Goal: Task Accomplishment & Management: Use online tool/utility

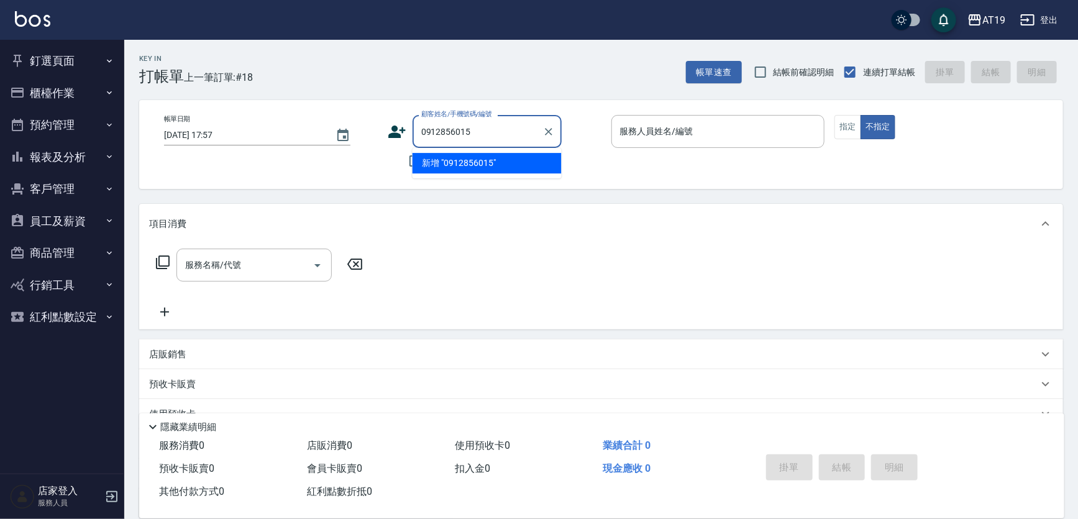
type input "0912856015"
click at [399, 130] on icon at bounding box center [396, 131] width 17 height 12
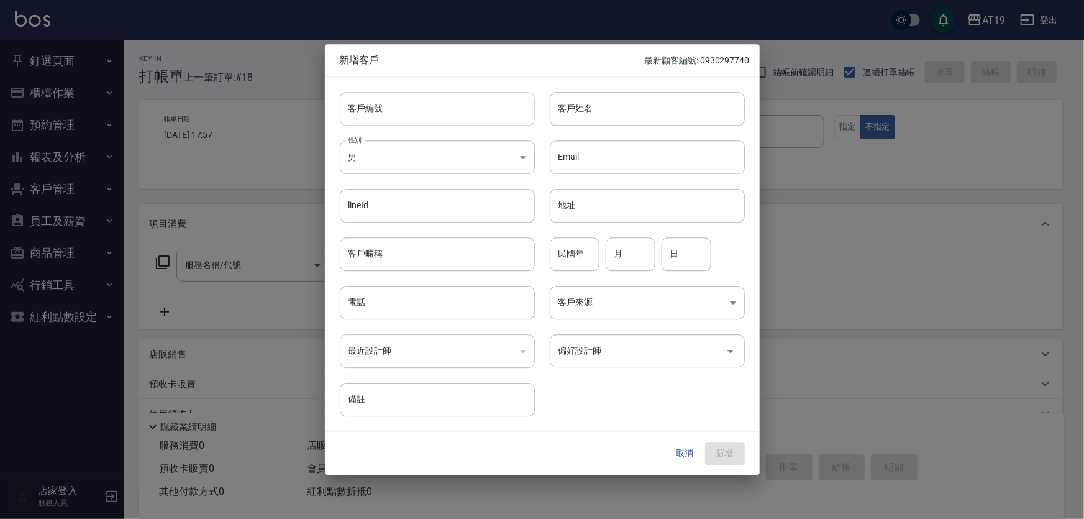
click at [416, 111] on input "客戶編號" at bounding box center [437, 109] width 195 height 34
paste input "0912856015"
type input "0912856015"
paste input "0912856015"
drag, startPoint x: 384, startPoint y: 310, endPoint x: 384, endPoint y: 303, distance: 6.8
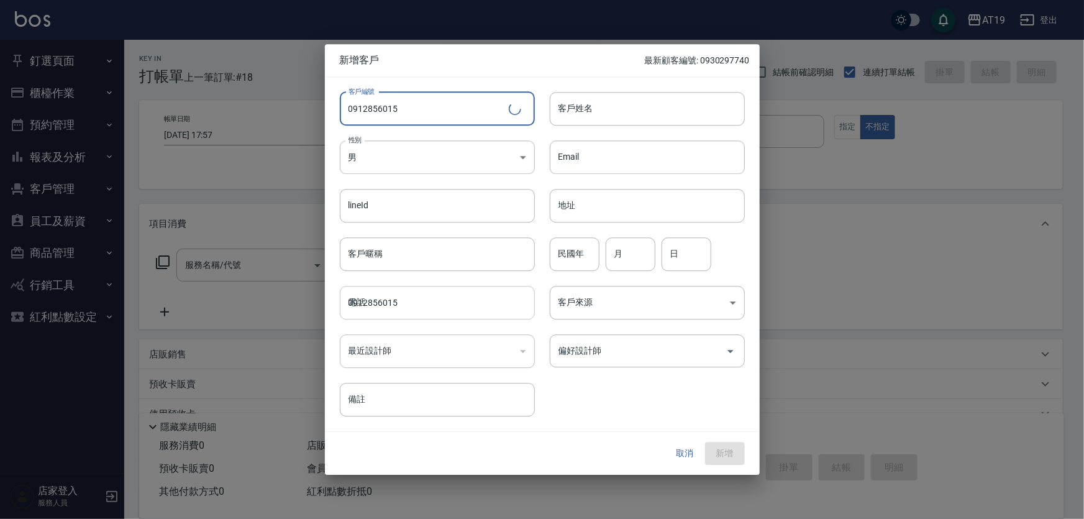
click at [384, 307] on input "0912856015" at bounding box center [437, 303] width 195 height 34
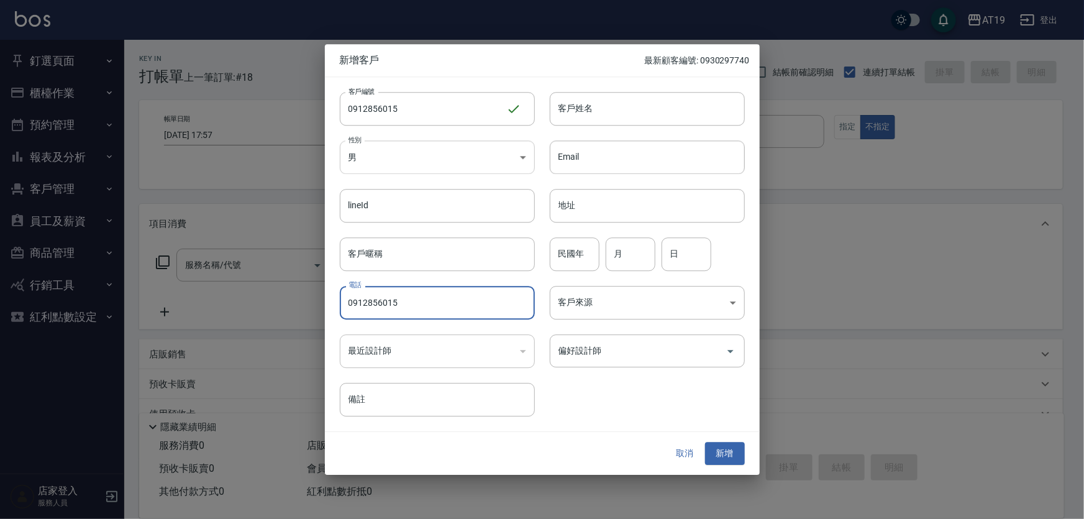
type input "0912856015"
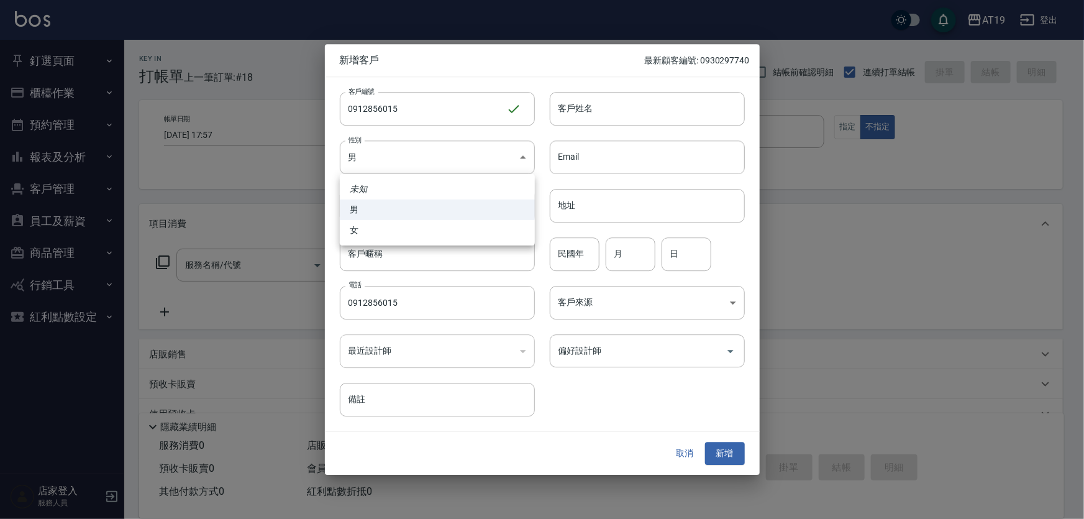
drag, startPoint x: 366, startPoint y: 160, endPoint x: 376, endPoint y: 204, distance: 45.1
click at [366, 161] on body "AT19 登出 釘選頁面 打帳單 帳單列表 排班表 現場電腦打卡 店家日報表 互助日報表 設計師日報表 櫃檯作業 打帳單 帳單列表 現金收支登錄 高階收支登錄…" at bounding box center [542, 317] width 1084 height 635
drag, startPoint x: 381, startPoint y: 225, endPoint x: 478, endPoint y: 166, distance: 114.0
click at [383, 224] on li "女" at bounding box center [437, 230] width 195 height 20
type input "[DEMOGRAPHIC_DATA]"
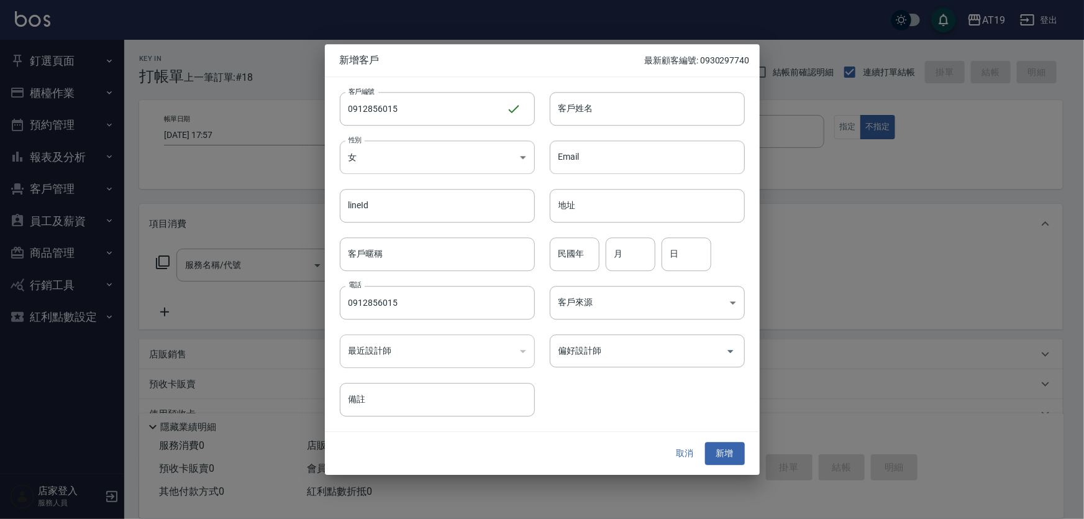
drag, startPoint x: 571, startPoint y: 104, endPoint x: 542, endPoint y: 74, distance: 41.7
click at [568, 96] on div "客戶姓名 客戶姓名" at bounding box center [647, 109] width 195 height 34
type input "[PERSON_NAME]"
type input "01"
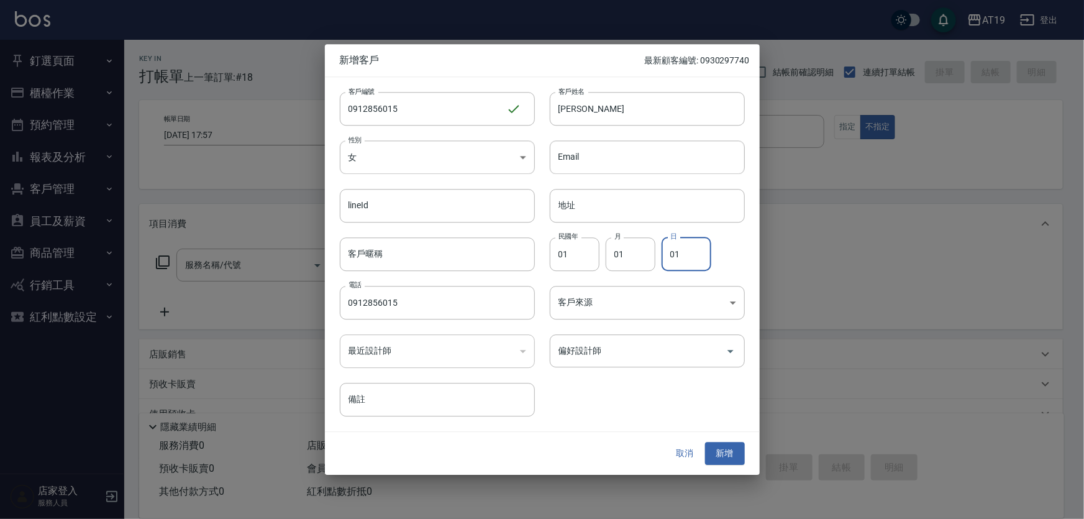
type input "01"
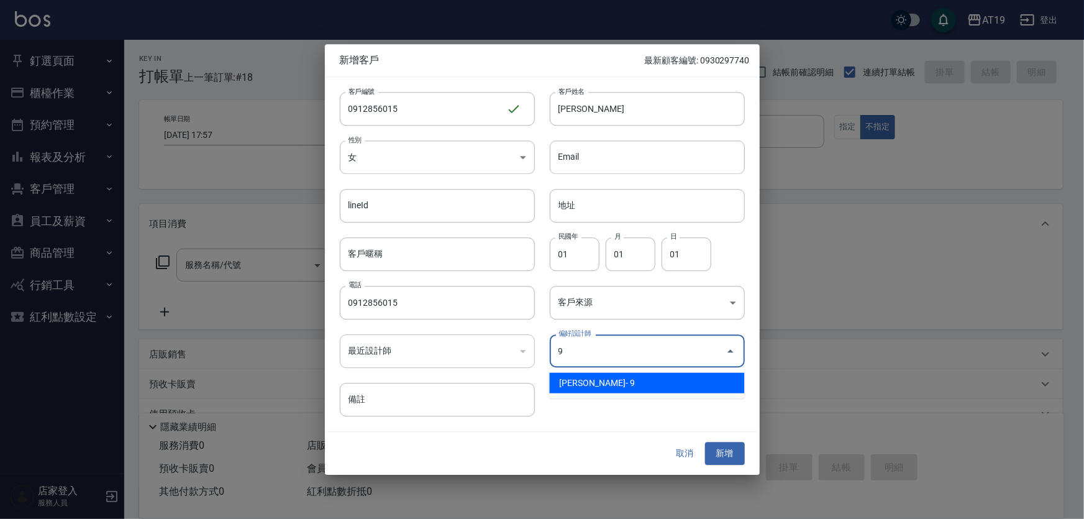
type input "[PERSON_NAME][PERSON_NAME]"
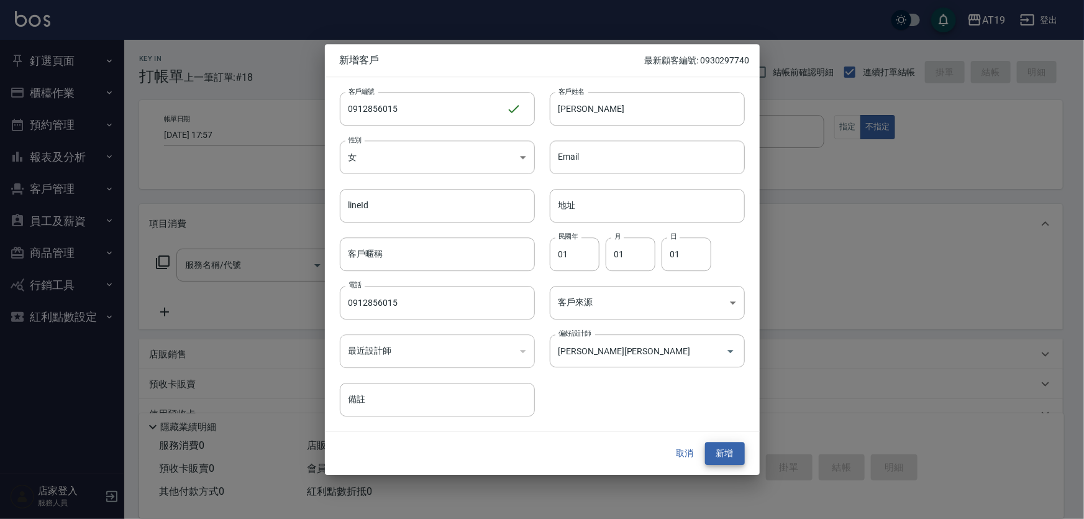
click at [705, 442] on button "新增" at bounding box center [725, 453] width 40 height 23
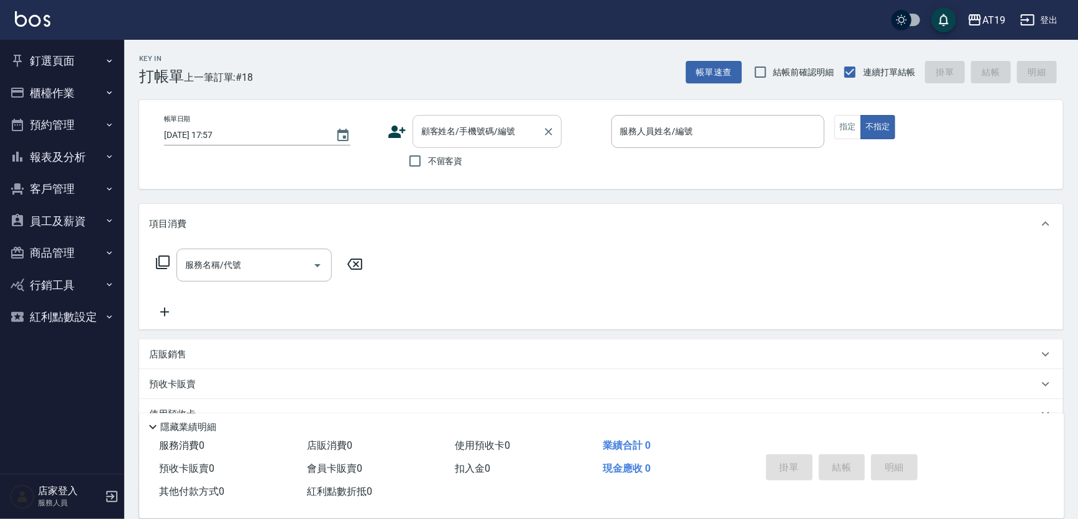
click at [491, 124] on input "顧客姓名/手機號碼/編號" at bounding box center [477, 131] width 119 height 22
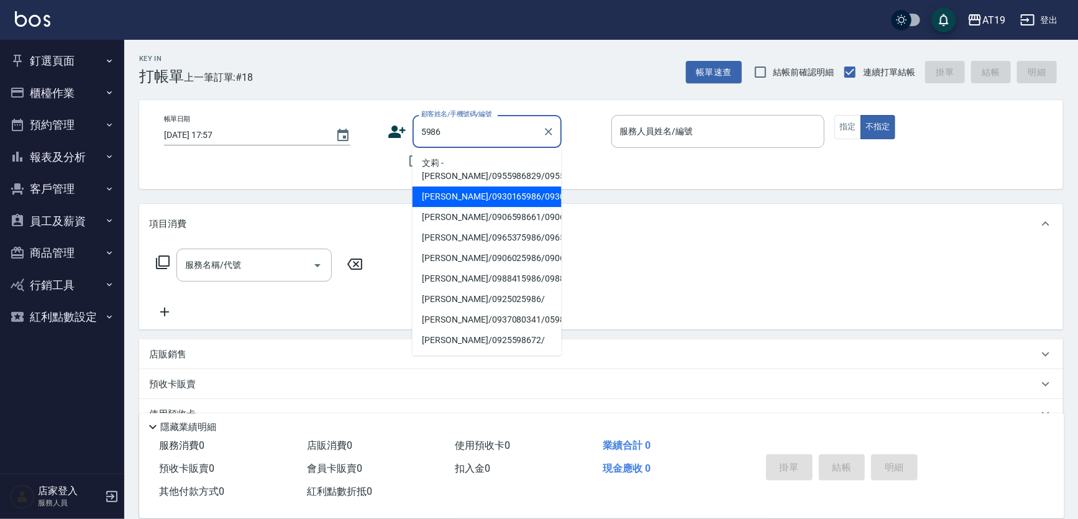
type input "[PERSON_NAME]/0930165986/0930165986"
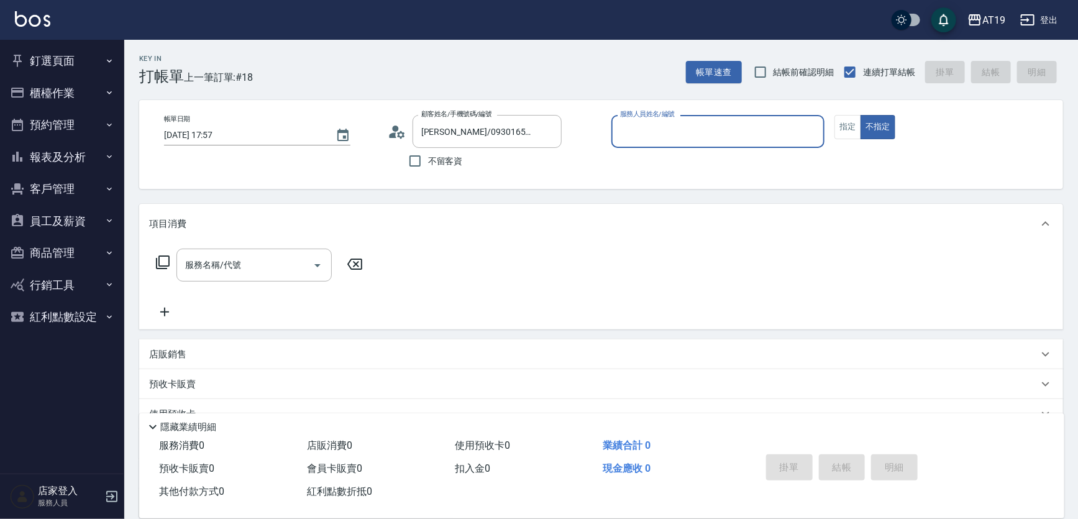
type input "[PERSON_NAME]- 8"
click at [860, 115] on button "不指定" at bounding box center [877, 127] width 35 height 24
type button "false"
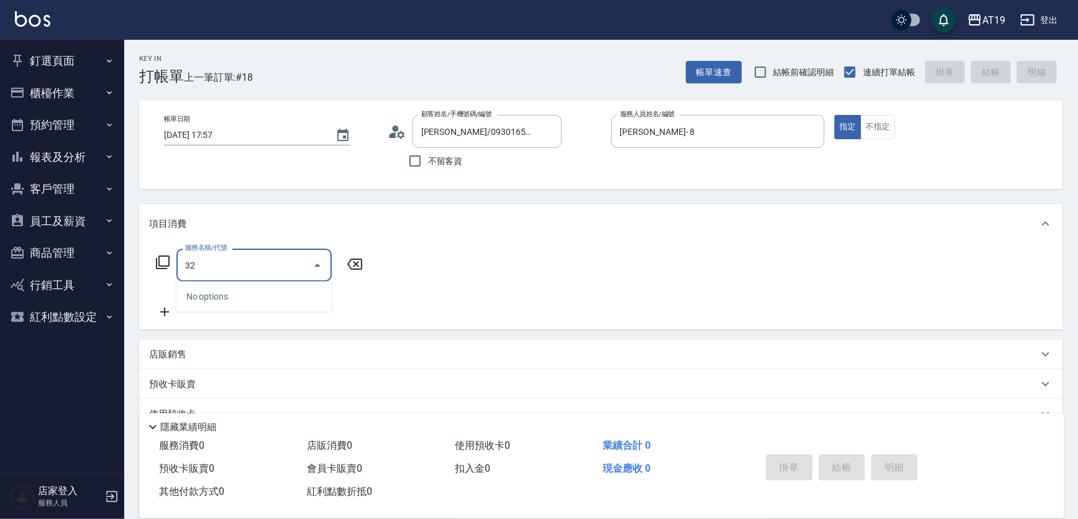
type input "3"
type input "301"
type input "150"
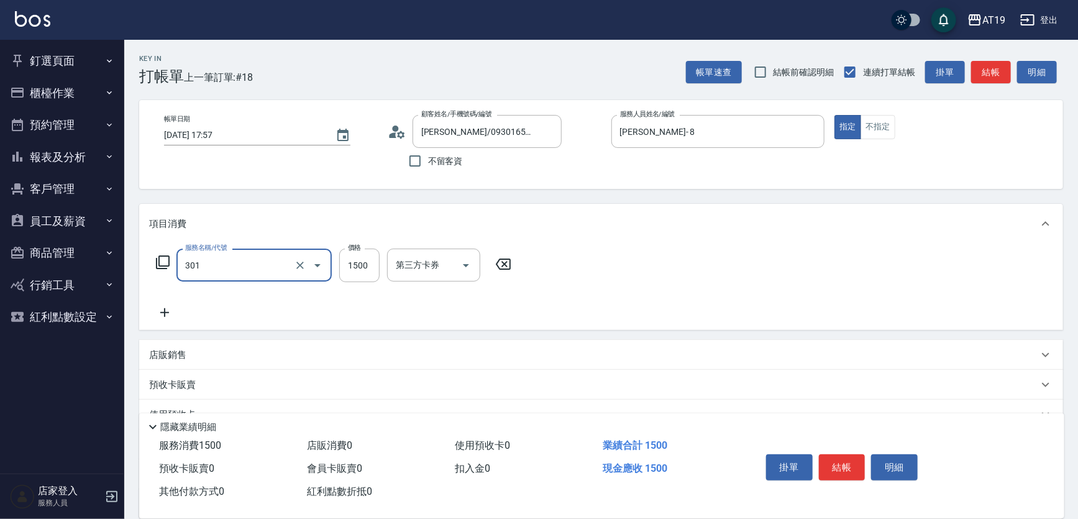
type input "燙髮(301)"
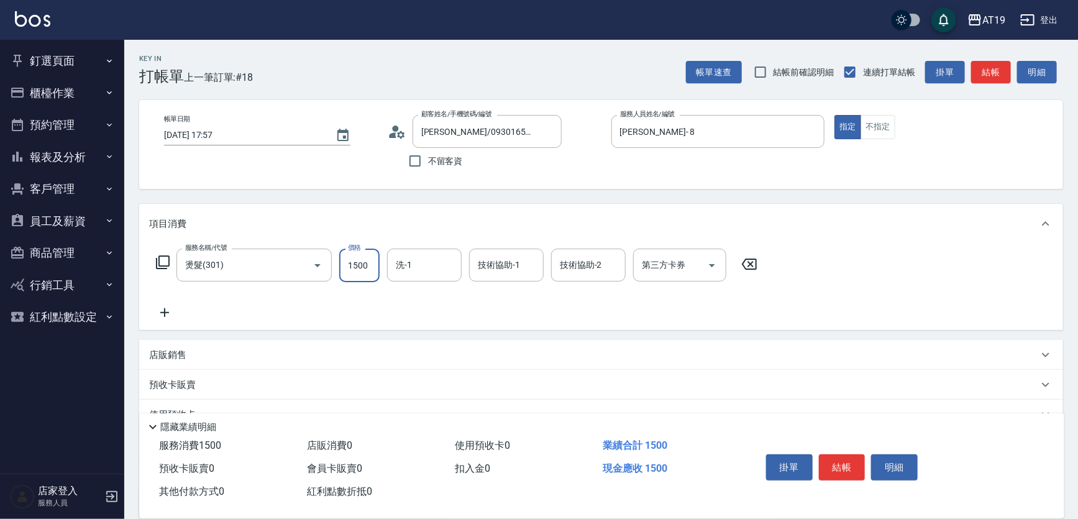
type input "0"
type input "20"
type input "200"
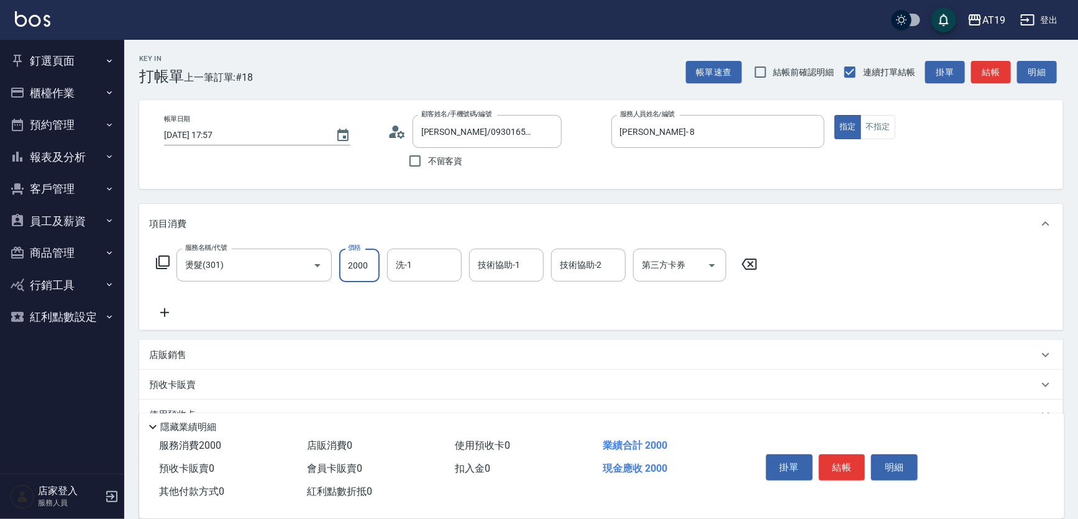
type input "2000"
type input "Orange-53"
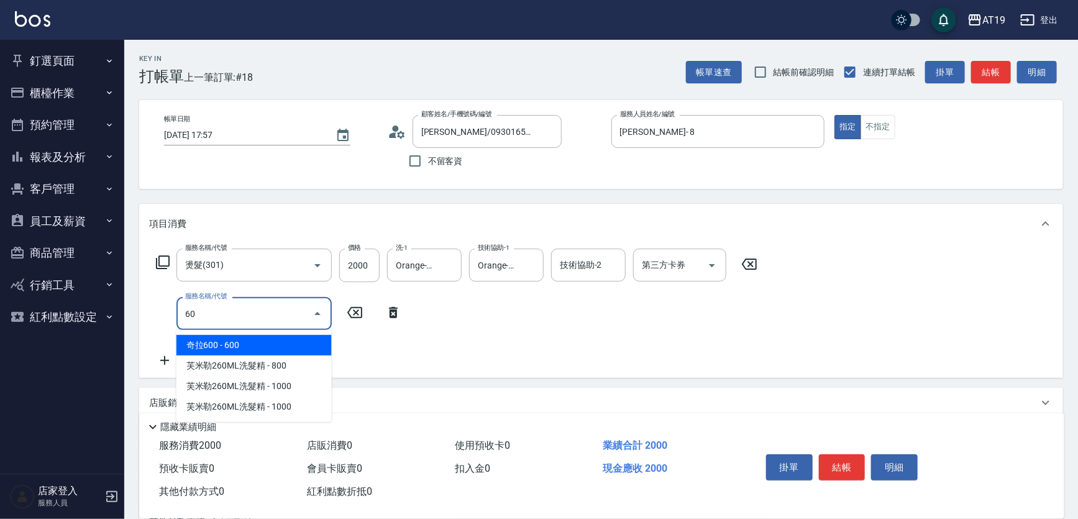
type input "601"
type input "230"
type input "自備護髮(601)"
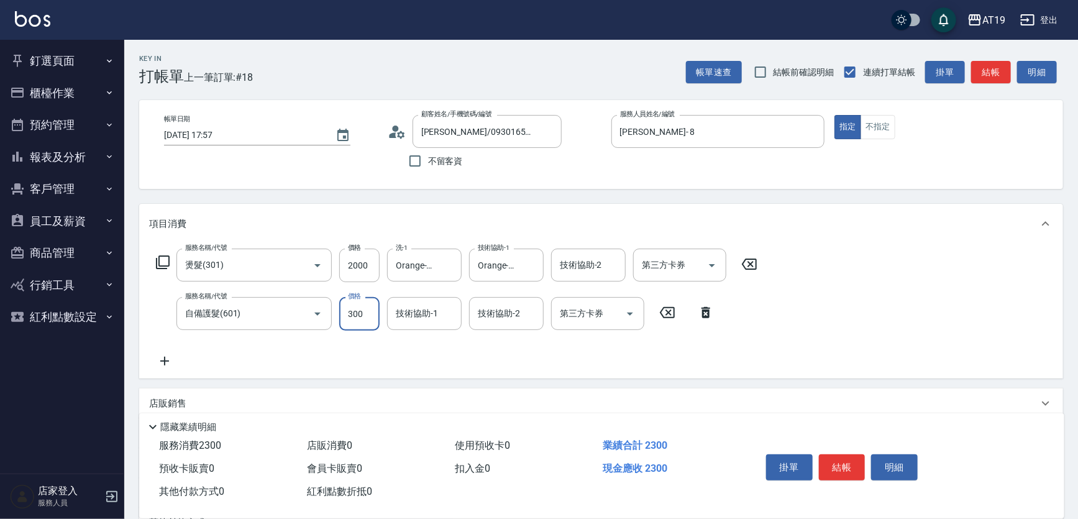
type input "200"
type input "72"
type input "270"
type input "725"
type input "Orange-53"
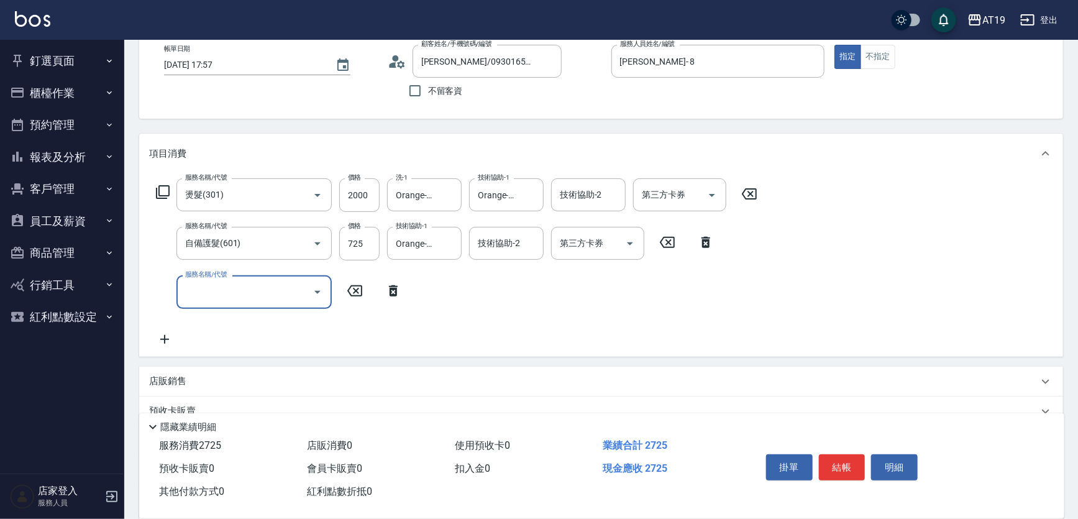
scroll to position [212, 0]
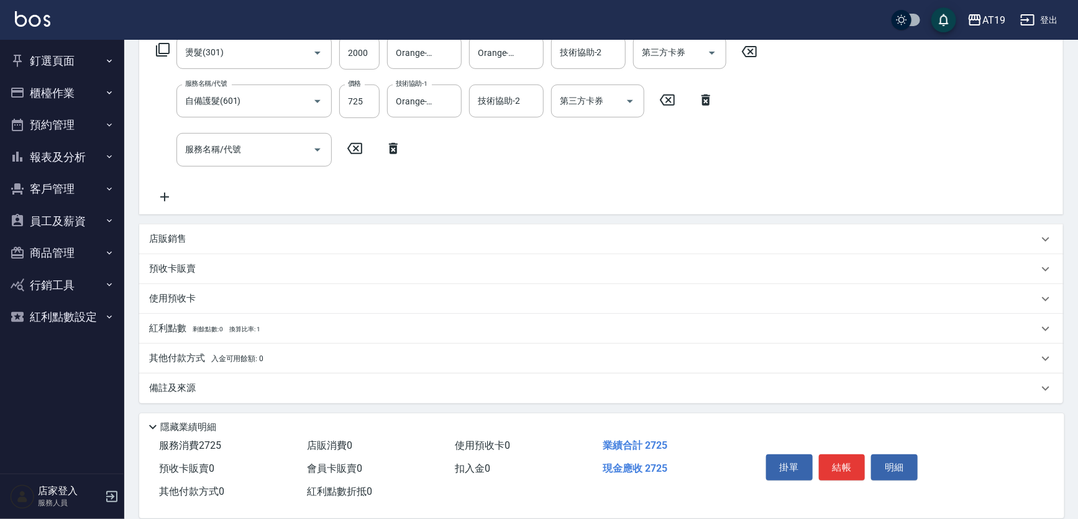
click at [185, 240] on div "店販銷售" at bounding box center [593, 238] width 889 height 13
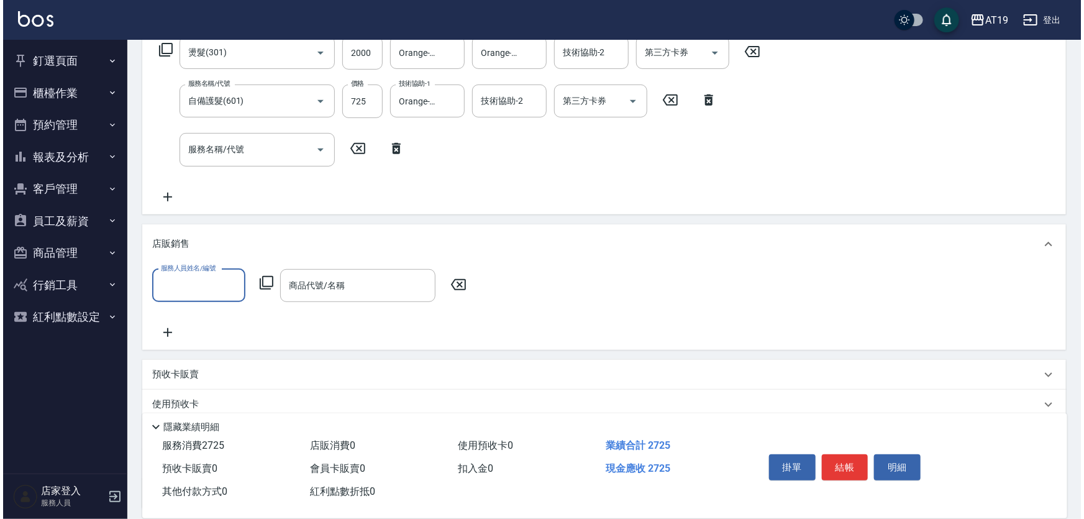
scroll to position [0, 0]
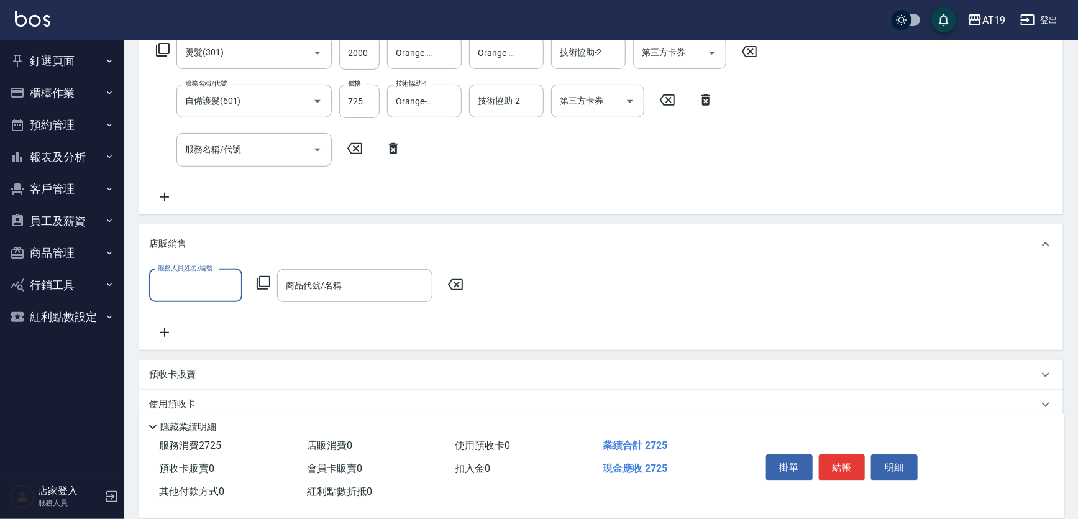
click at [166, 293] on input "服務人員姓名/編號" at bounding box center [196, 286] width 82 height 22
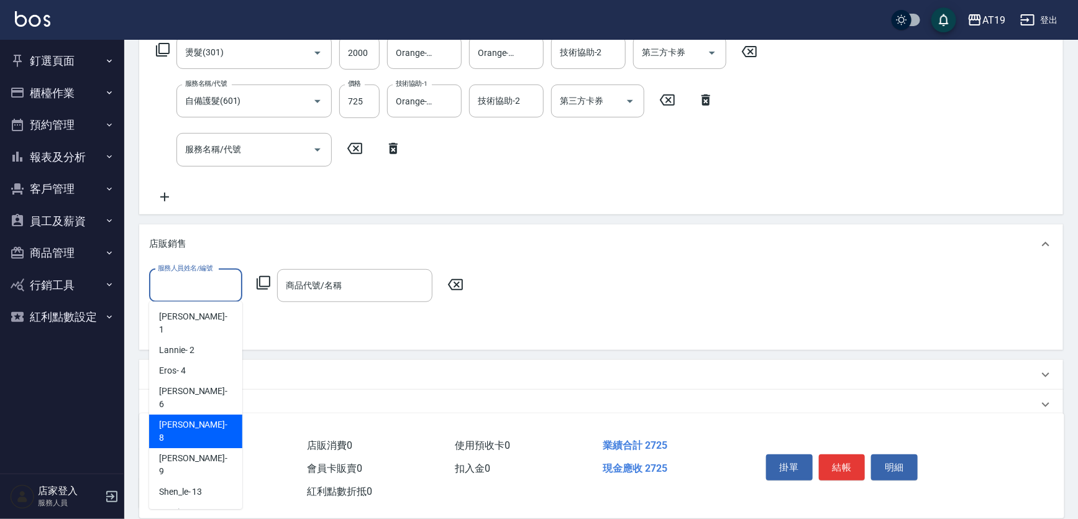
click at [186, 418] on span "[PERSON_NAME] - 8" at bounding box center [195, 431] width 73 height 26
type input "[PERSON_NAME]- 8"
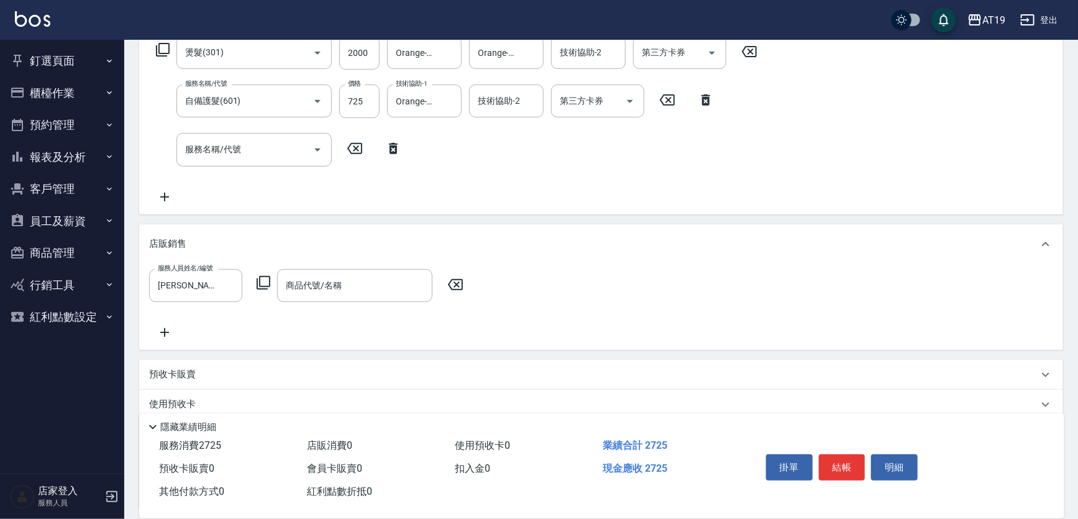
click at [265, 278] on icon at bounding box center [263, 282] width 15 height 15
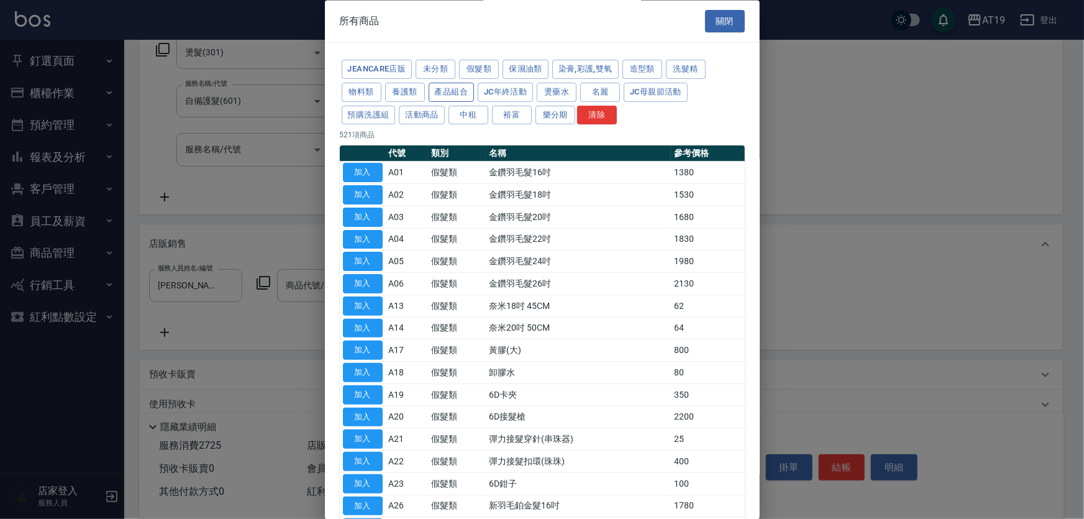
click at [465, 90] on button "產品組合" at bounding box center [452, 92] width 46 height 19
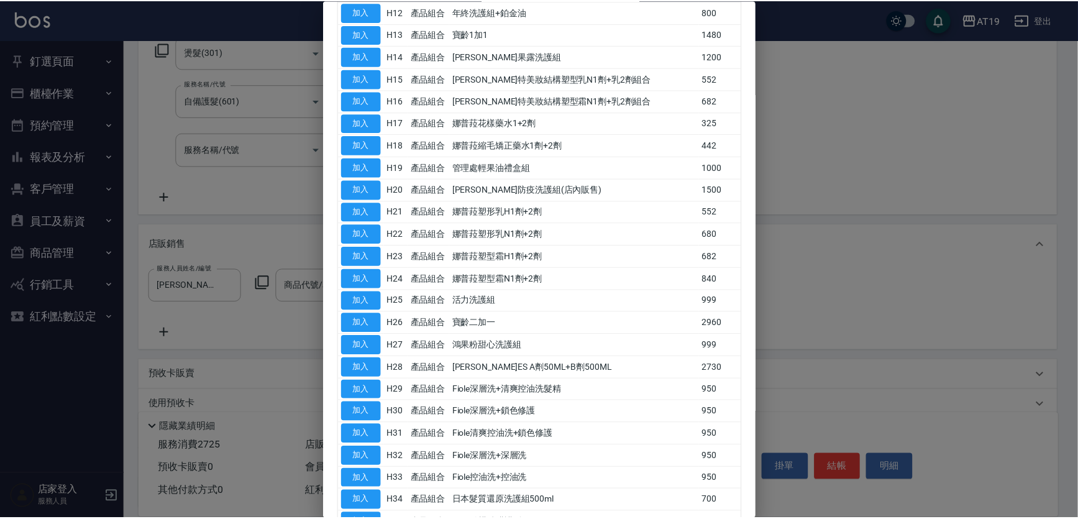
scroll to position [395, 0]
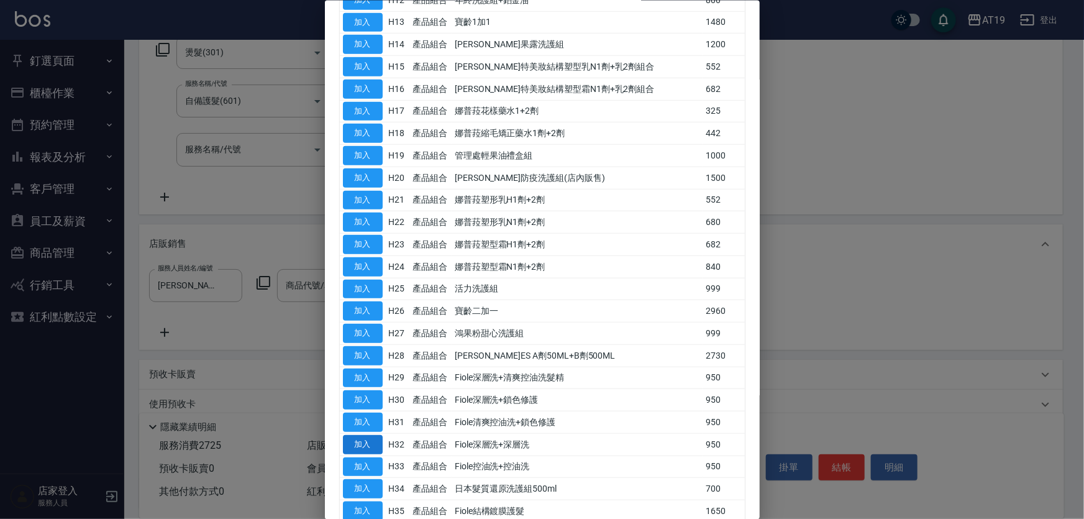
click at [370, 441] on button "加入" at bounding box center [363, 443] width 40 height 19
type input "Fiole深層洗+深層洗"
type input "360"
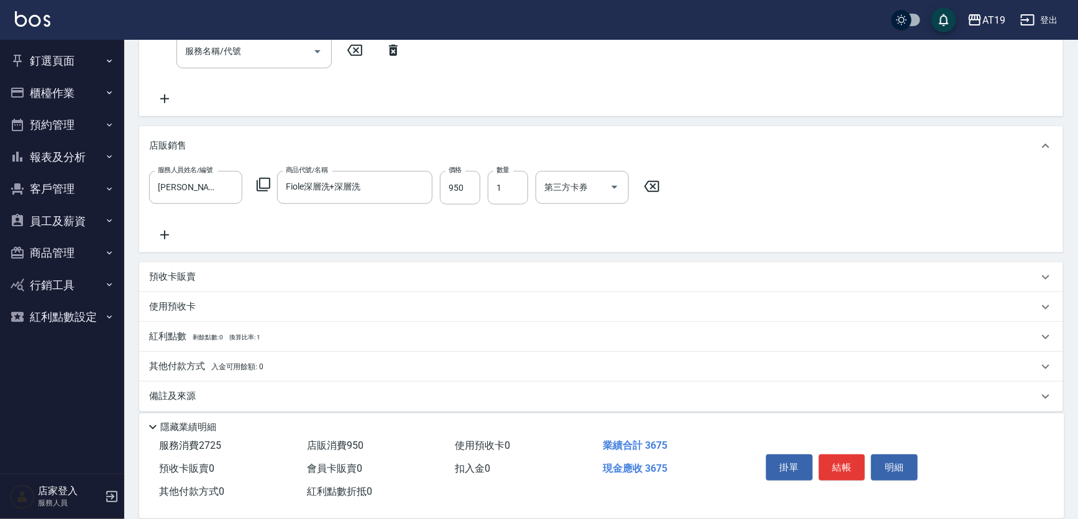
scroll to position [319, 0]
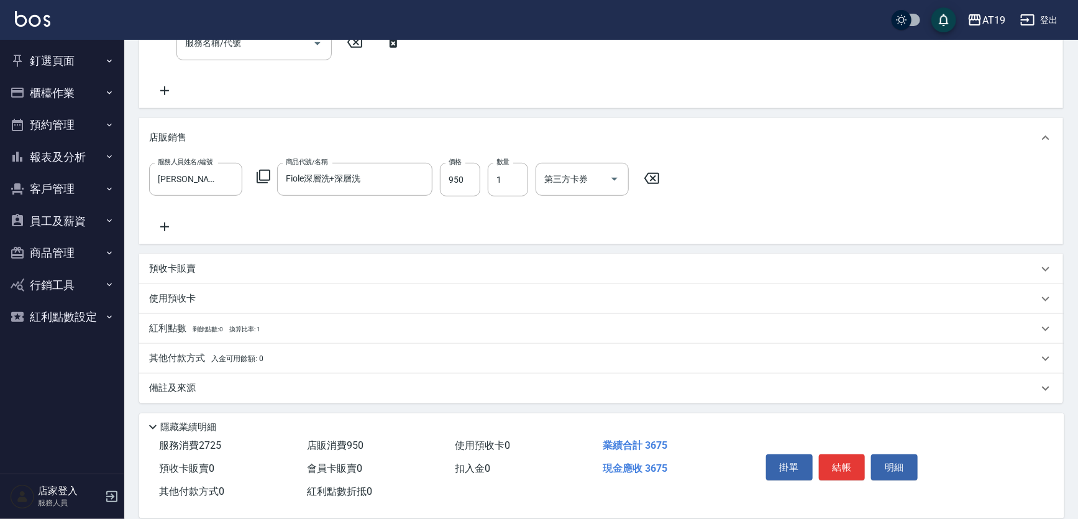
click at [168, 262] on p "預收卡販賣" at bounding box center [172, 268] width 47 height 13
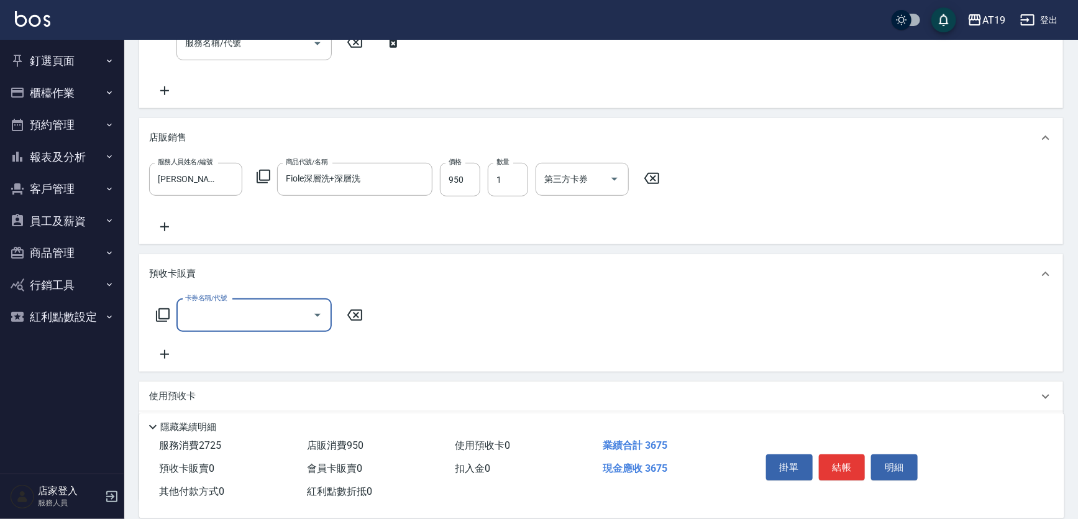
scroll to position [0, 0]
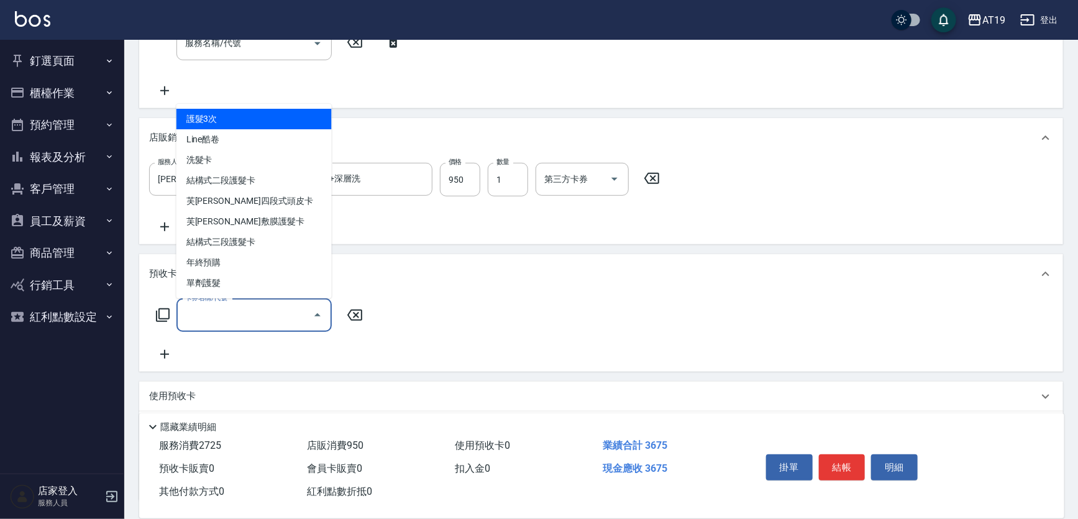
click at [194, 315] on input "卡券名稱/代號" at bounding box center [244, 315] width 125 height 22
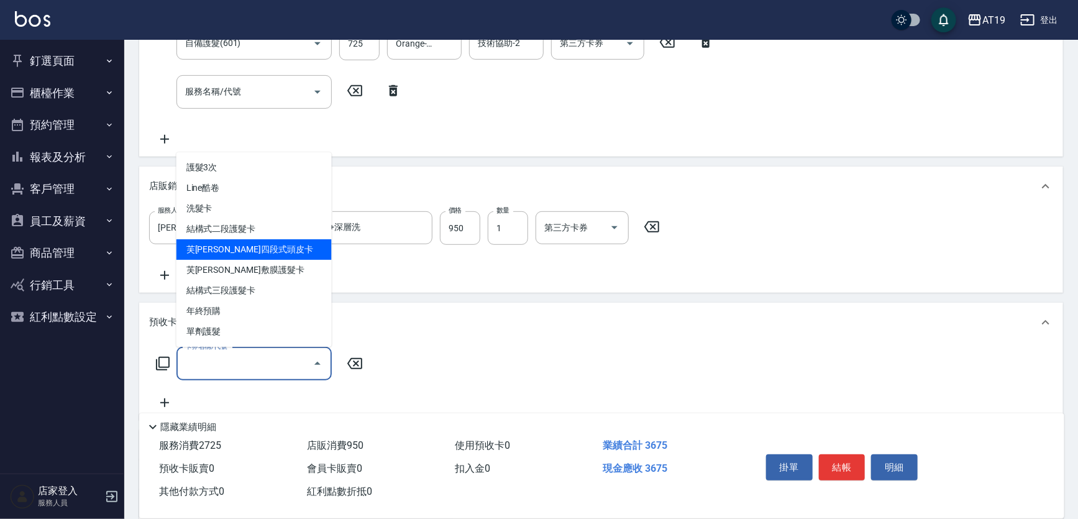
scroll to position [206, 0]
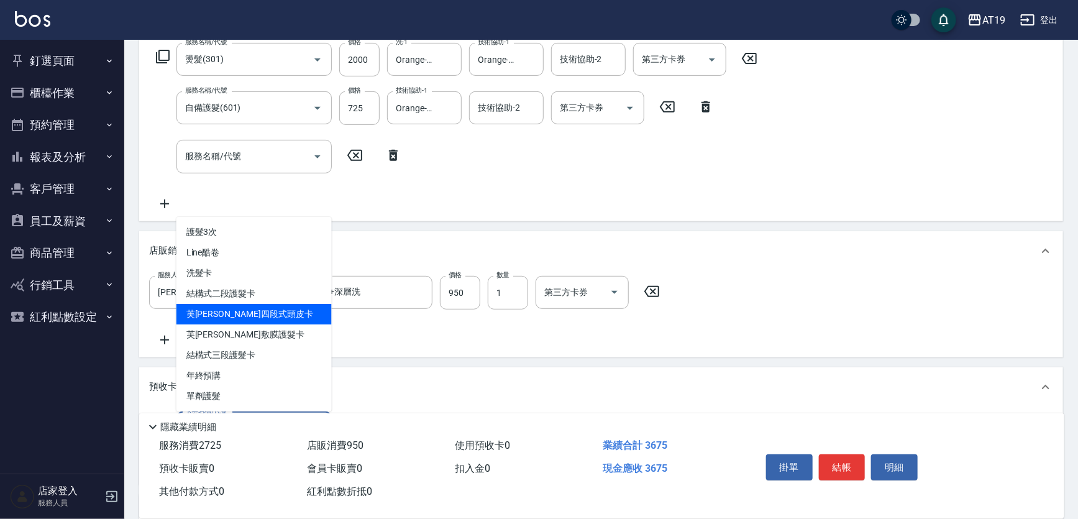
click at [557, 207] on div "服務名稱/代號 燙髮(301) 服務名稱/代號 價格 2000 價格 洗-1 Orange-53 洗-1 技術協助-1 Orange-53 技術協助-1 技術…" at bounding box center [456, 127] width 615 height 168
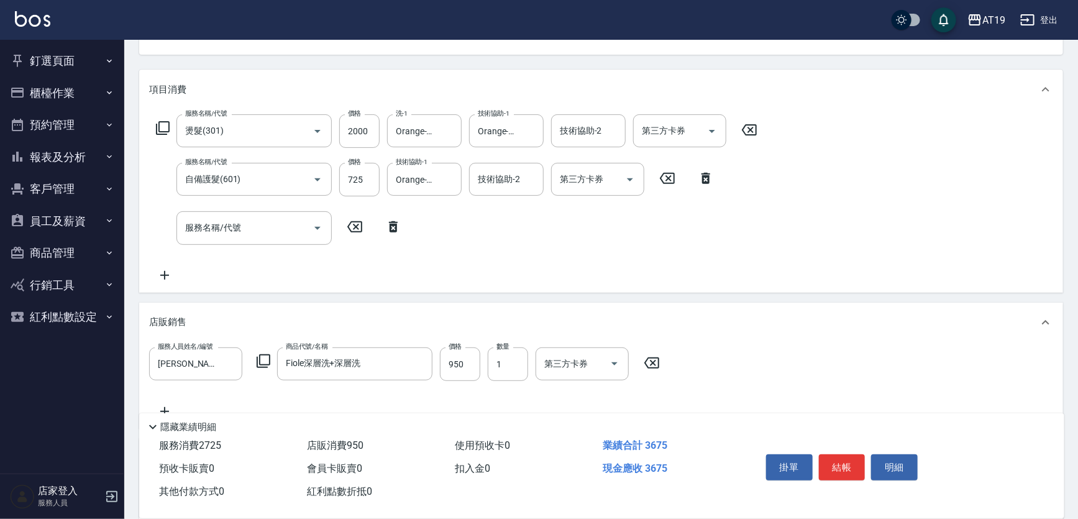
scroll to position [191, 0]
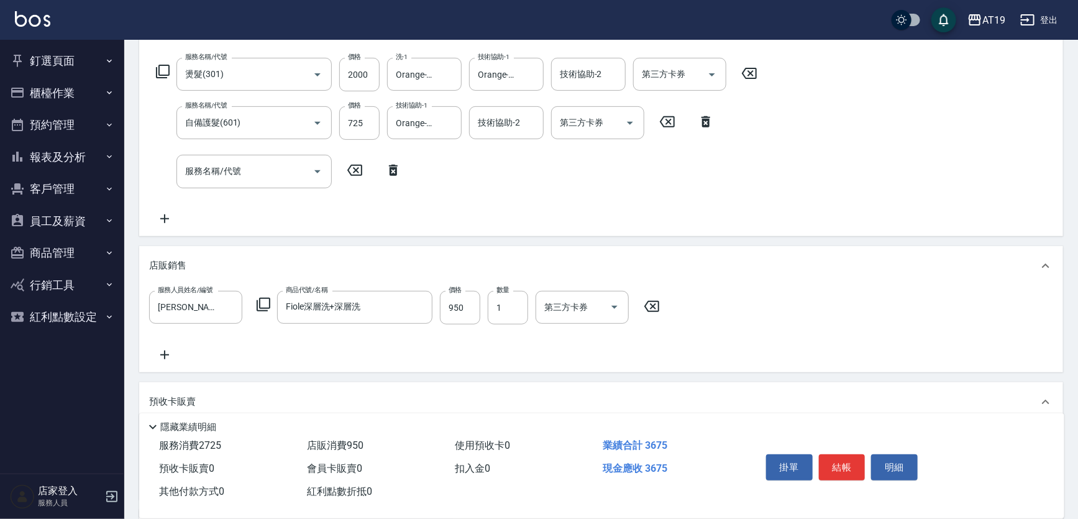
click at [391, 168] on icon at bounding box center [393, 170] width 9 height 11
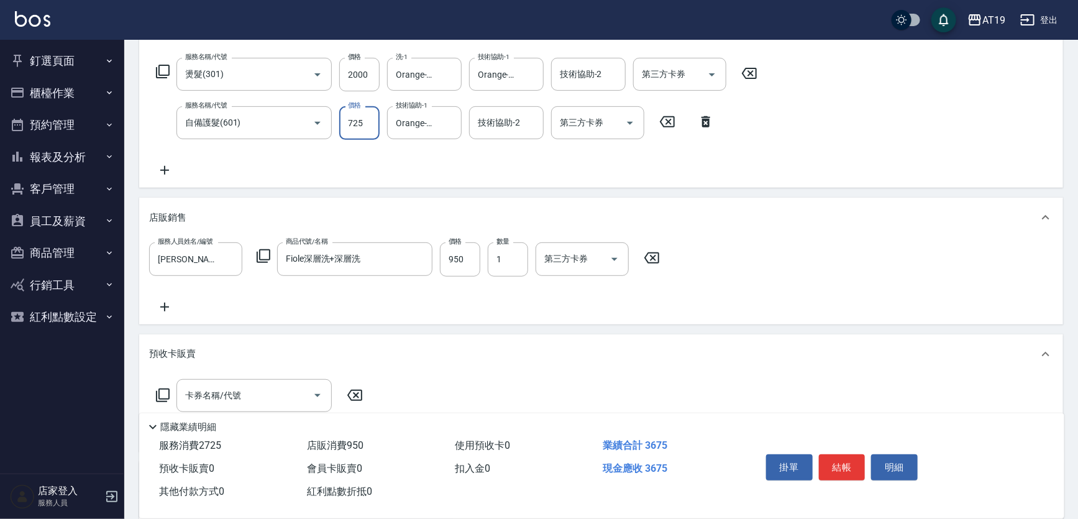
click at [354, 124] on input "725" at bounding box center [359, 123] width 40 height 34
type input "7"
type input "300"
type input "715"
type input "360"
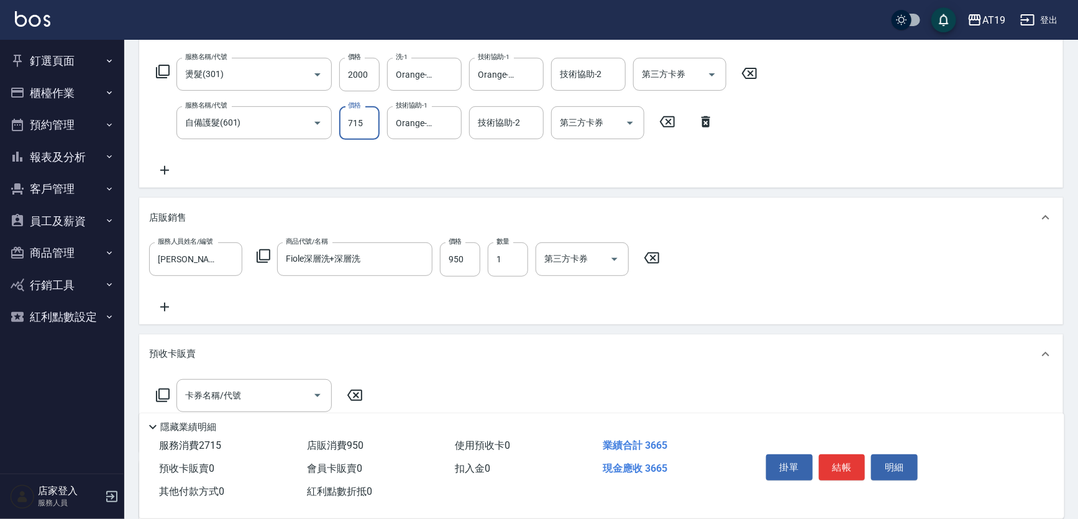
type input "715"
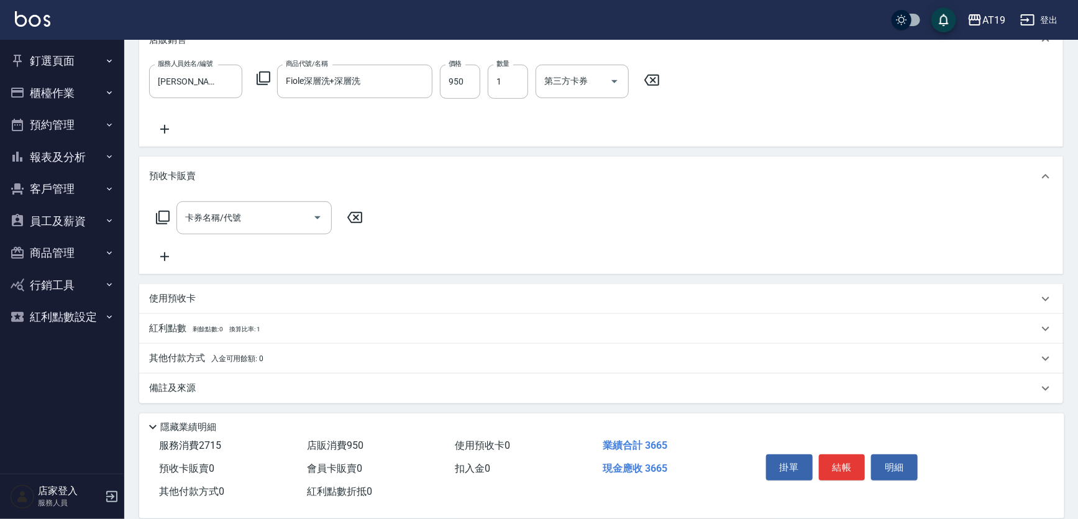
scroll to position [0, 0]
click at [237, 182] on div "預收卡販賣" at bounding box center [601, 177] width 924 height 40
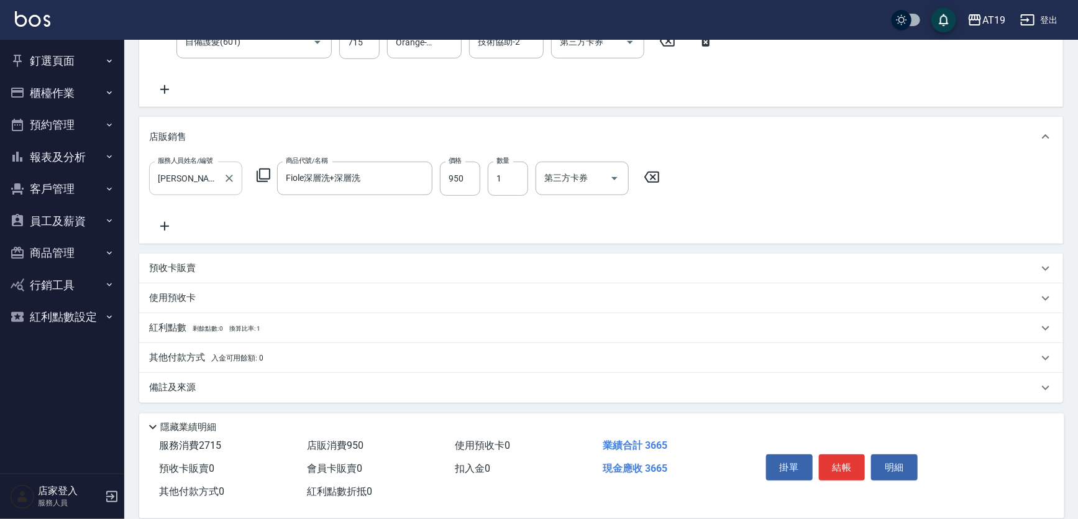
scroll to position [271, 0]
click at [174, 360] on p "其他付款方式 入金可用餘額: 0" at bounding box center [206, 359] width 114 height 14
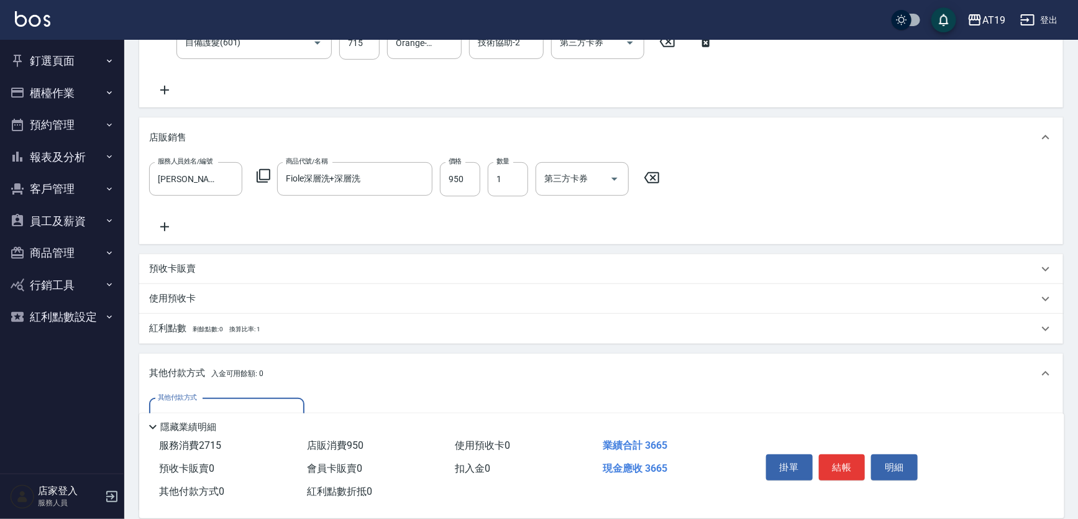
scroll to position [0, 0]
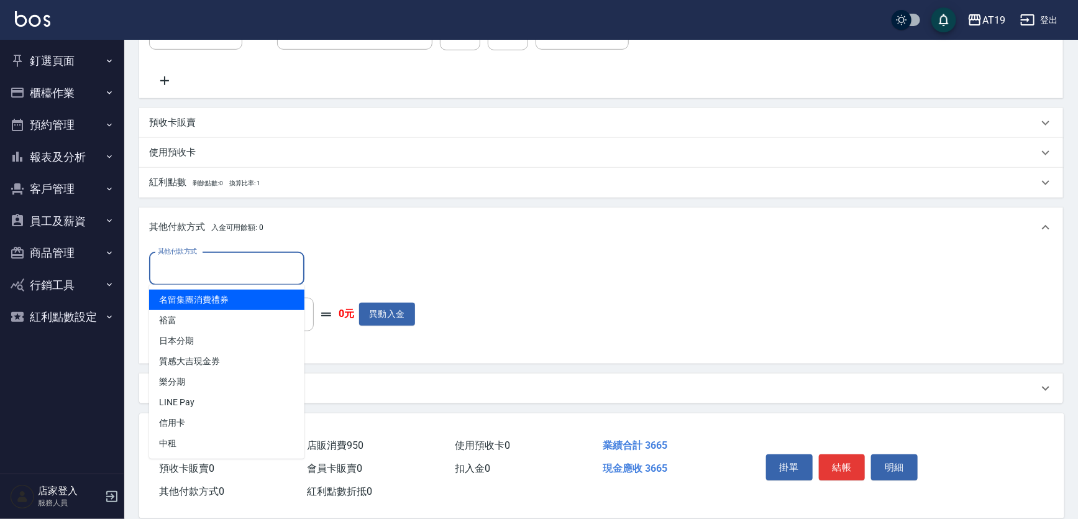
click at [169, 271] on input "其他付款方式" at bounding box center [227, 269] width 144 height 22
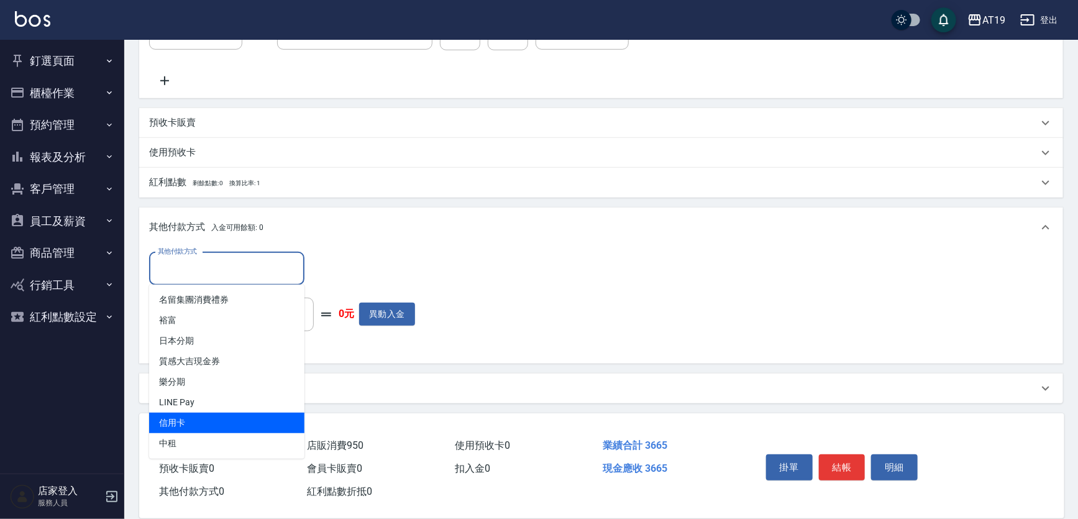
click at [193, 416] on span "信用卡" at bounding box center [226, 422] width 155 height 20
type input "信用卡"
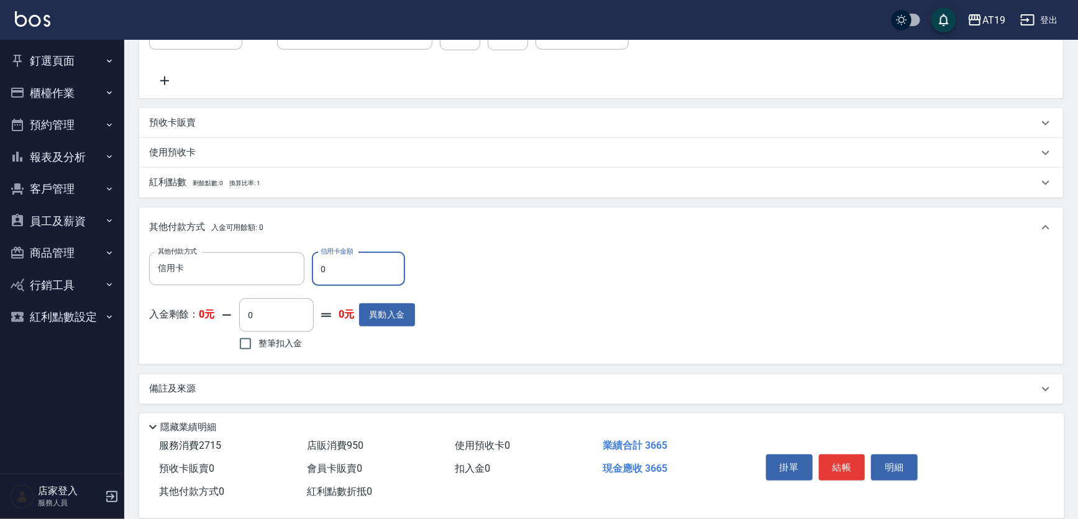
drag, startPoint x: 329, startPoint y: 274, endPoint x: 322, endPoint y: 263, distance: 12.9
click at [314, 276] on input "0" at bounding box center [358, 269] width 93 height 34
type input "36"
type input "320"
type input "366"
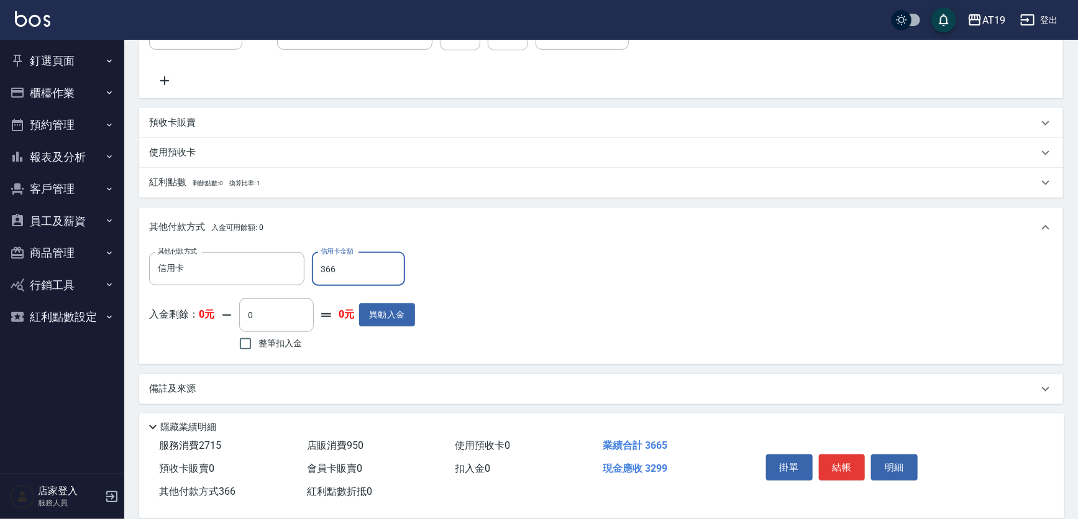
type input "0"
type input "3665"
type input "[DATE] 19:01"
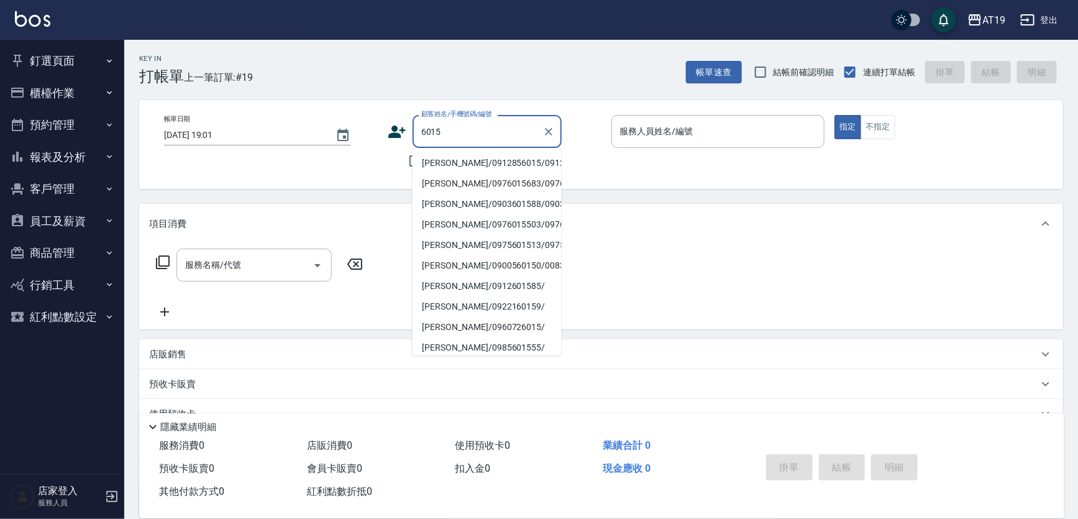
type input "[PERSON_NAME]/0912856015/0912856015"
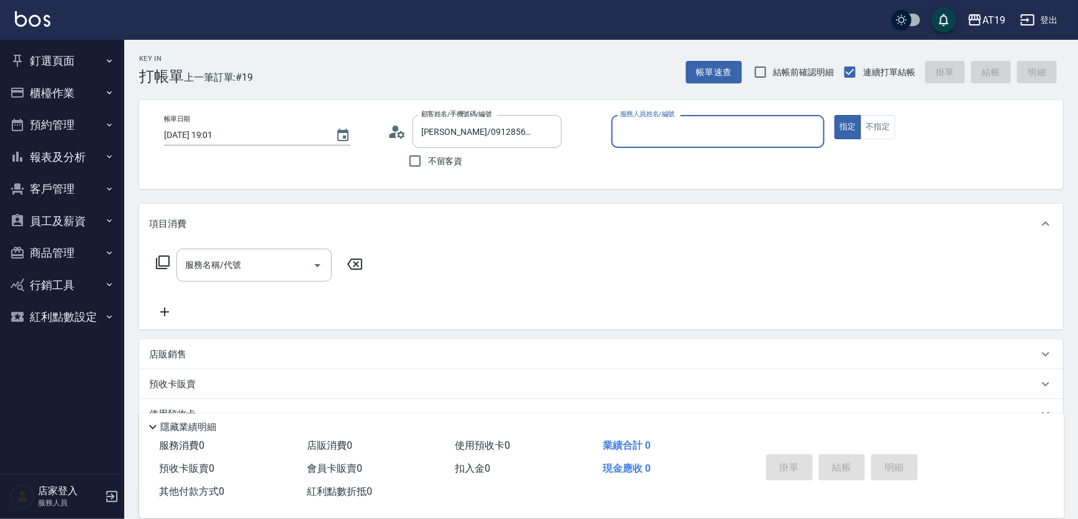
type input "[PERSON_NAME]- 9"
click at [834, 115] on button "指定" at bounding box center [847, 127] width 27 height 24
type button "true"
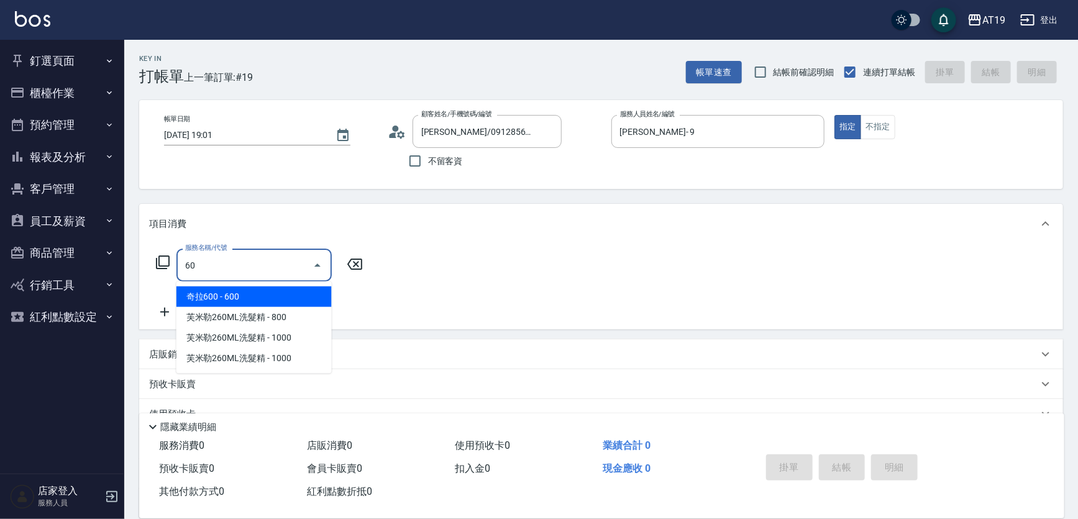
type input "6"
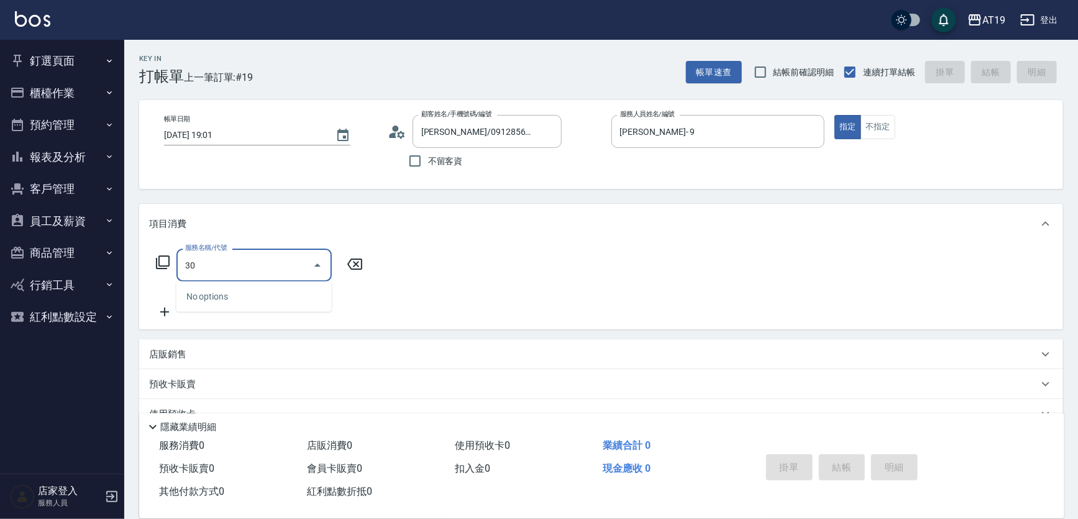
type input "301"
type input "150"
type input "燙髮(301)"
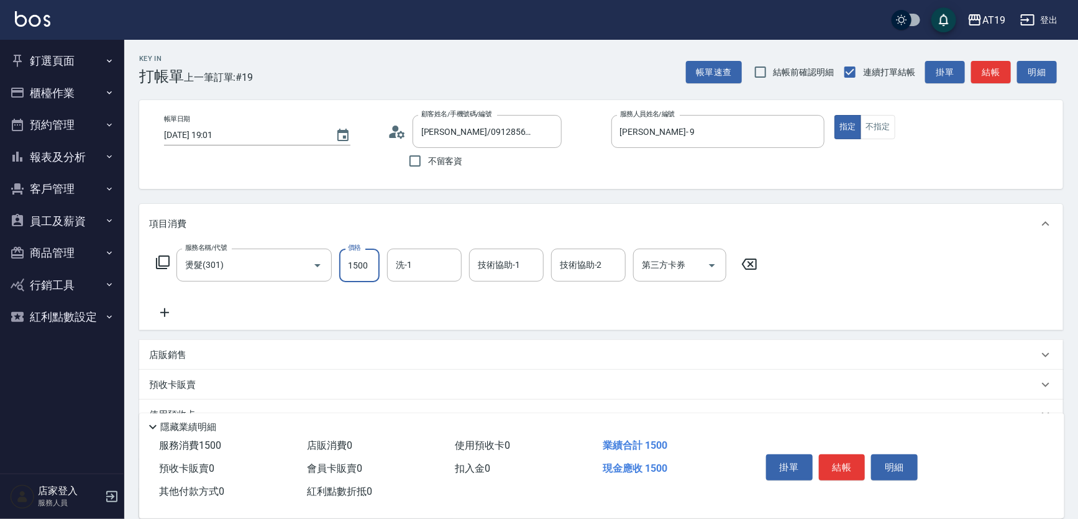
type input "2"
type input "0"
type input "23"
type input "20"
type input "238"
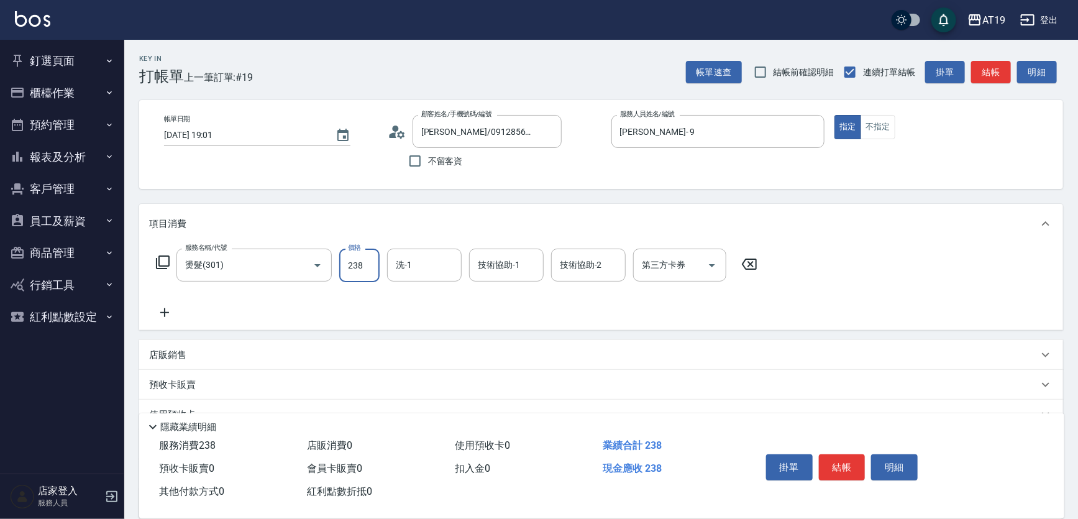
type input "230"
type input "2380"
type input "Nomi-50"
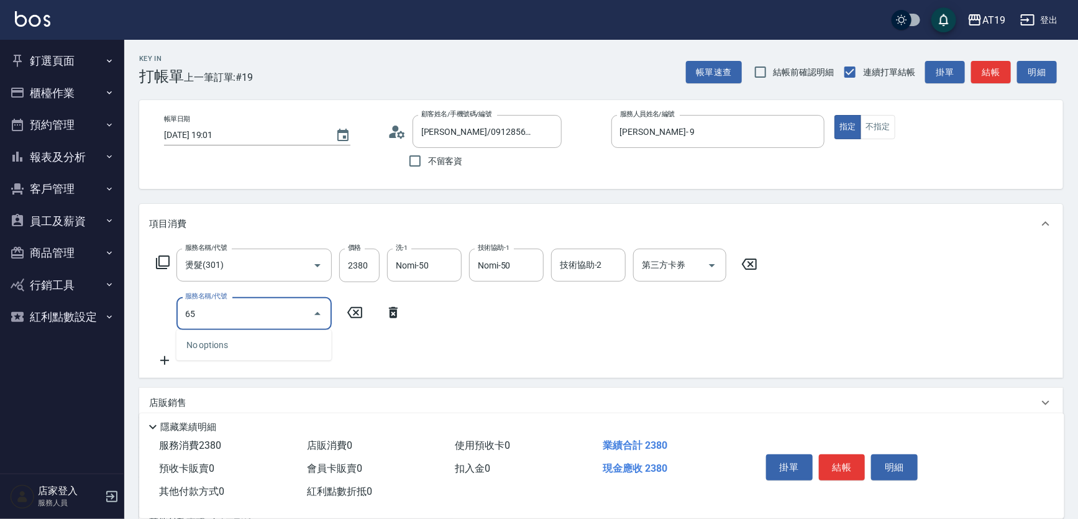
type input "657"
type input "380"
type input "自備護髮(鉑金)(657)"
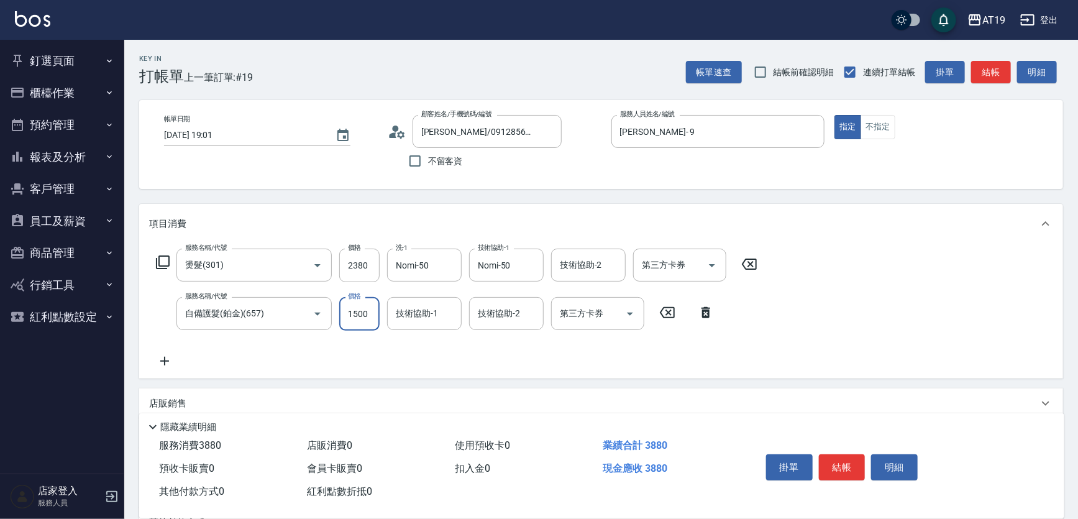
type input "2"
type input "230"
type input "20"
type input "240"
type input "200"
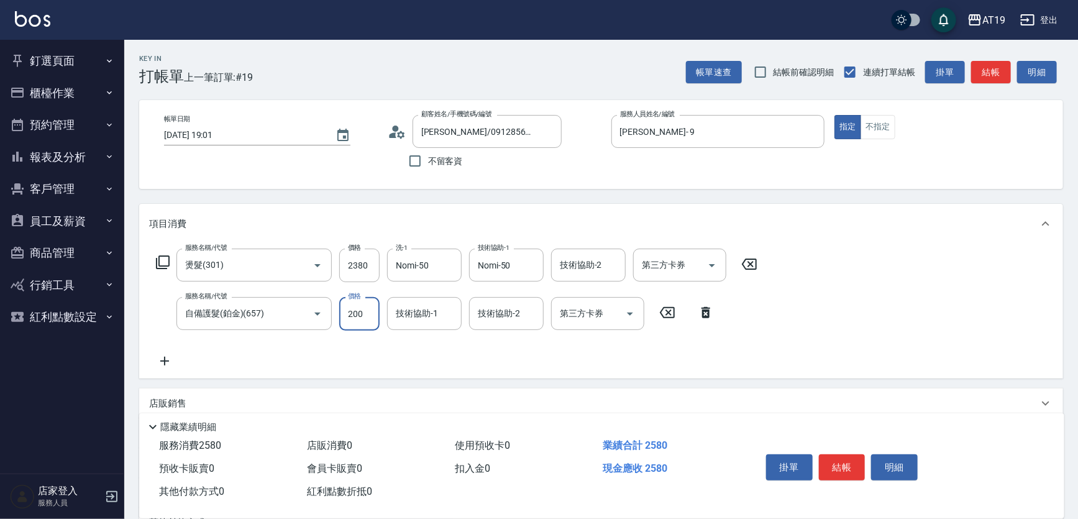
type input "430"
type input "2000"
type input "Nomi-50"
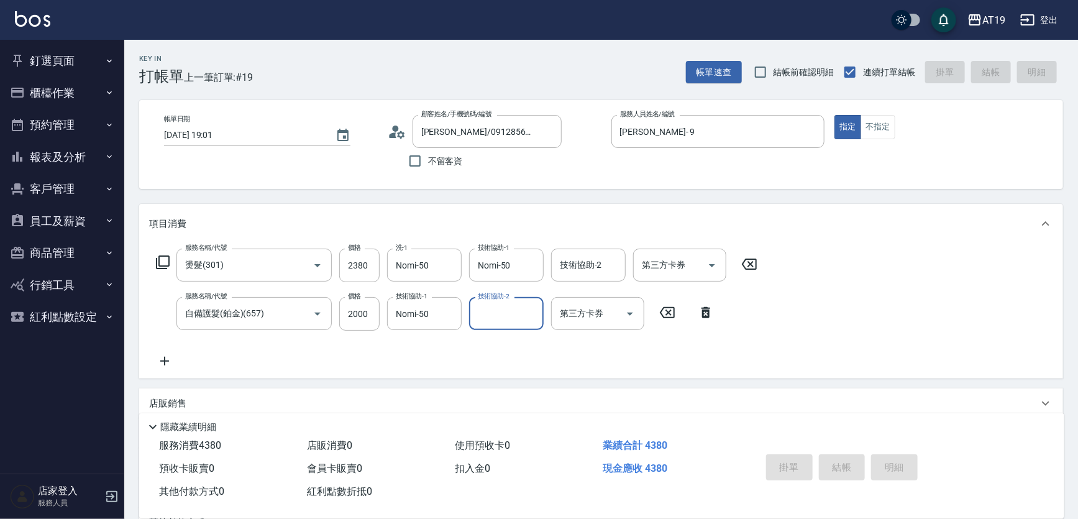
type input "0"
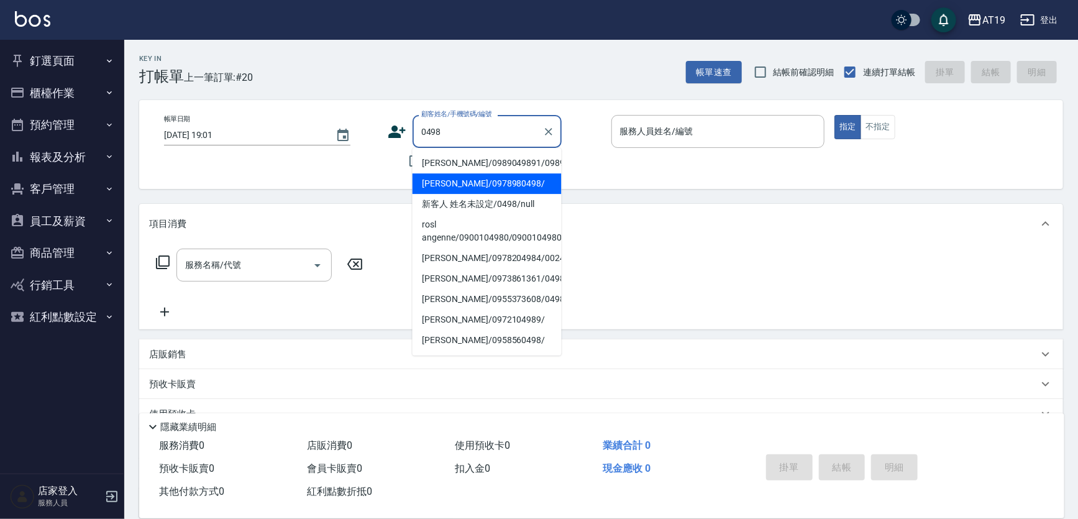
type input "[PERSON_NAME]/0978980498/"
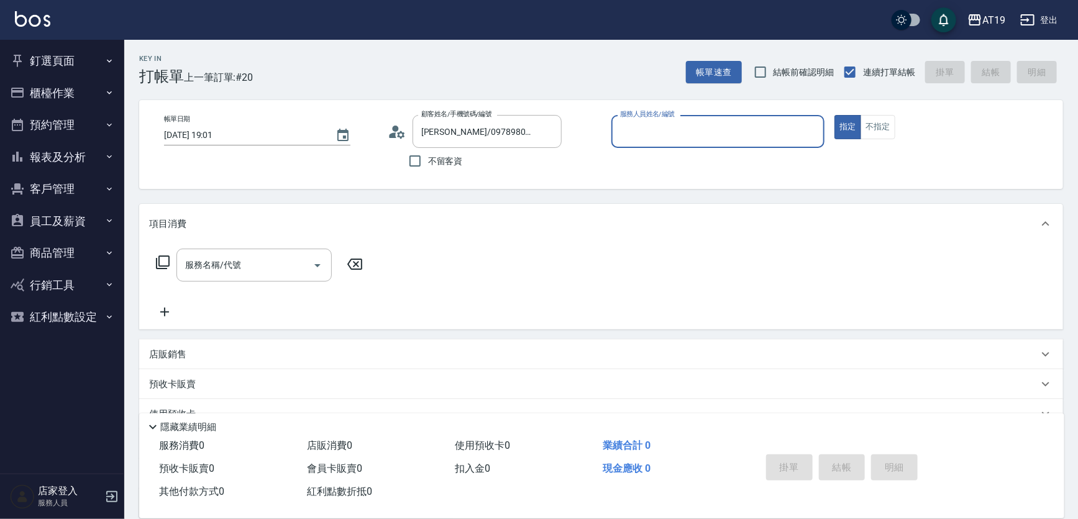
type input "Shen_le- 13"
click at [834, 115] on button "指定" at bounding box center [847, 127] width 27 height 24
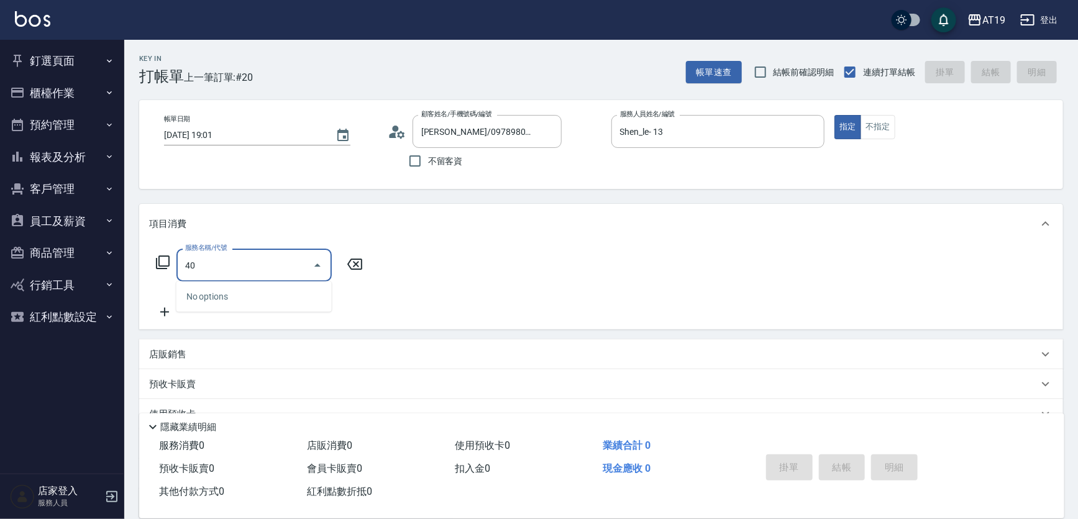
type input "401"
type input "30"
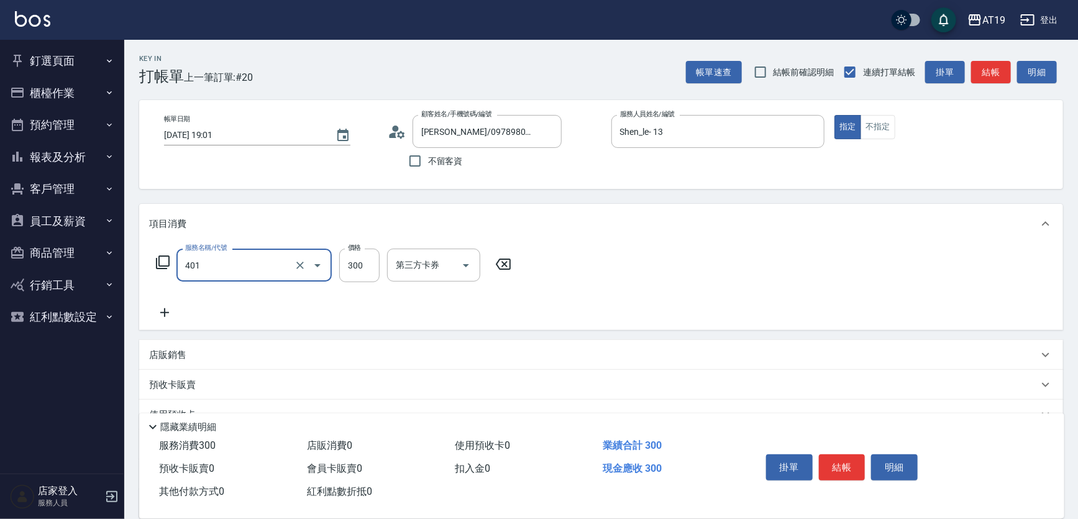
type input "剪髮(401)"
type input "0"
type input "40"
type input "400"
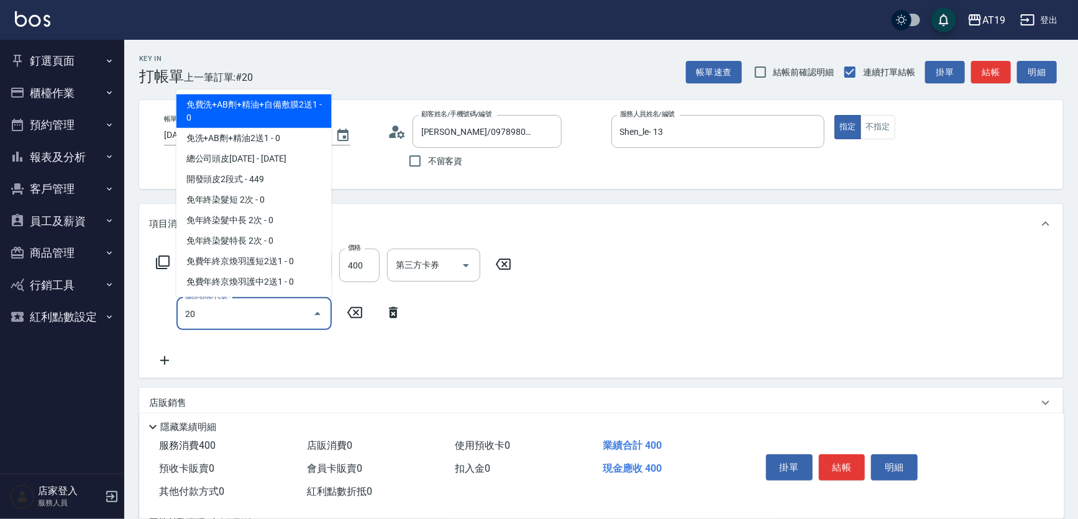
type input "201"
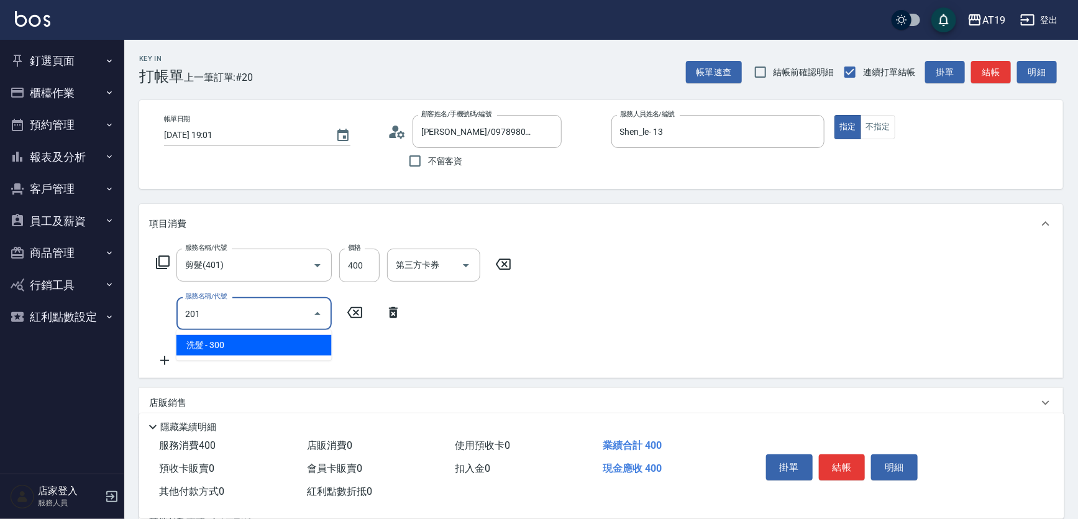
type input "70"
type input "洗髮(201)"
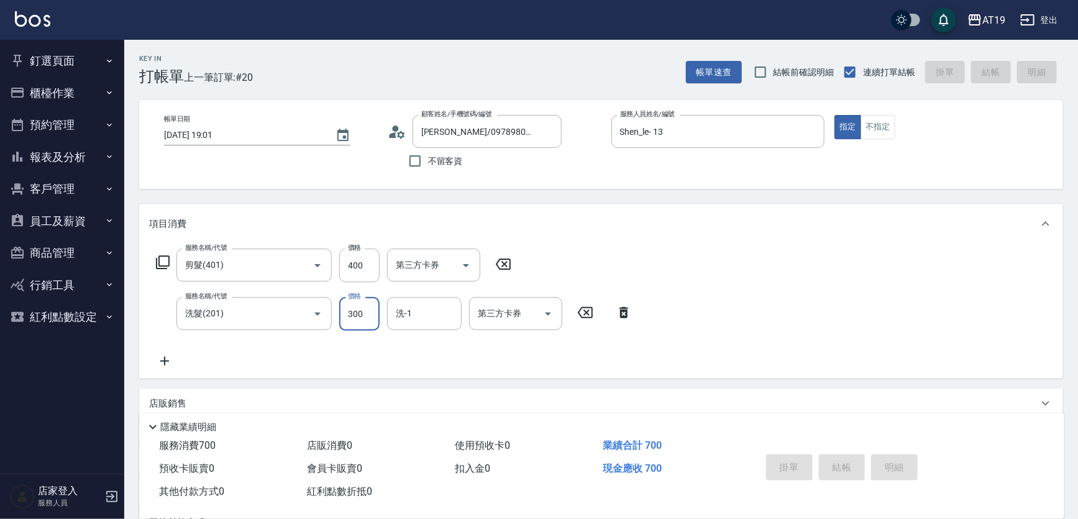
type input "[DATE] 19:19"
type input "0"
